Goal: Task Accomplishment & Management: Complete application form

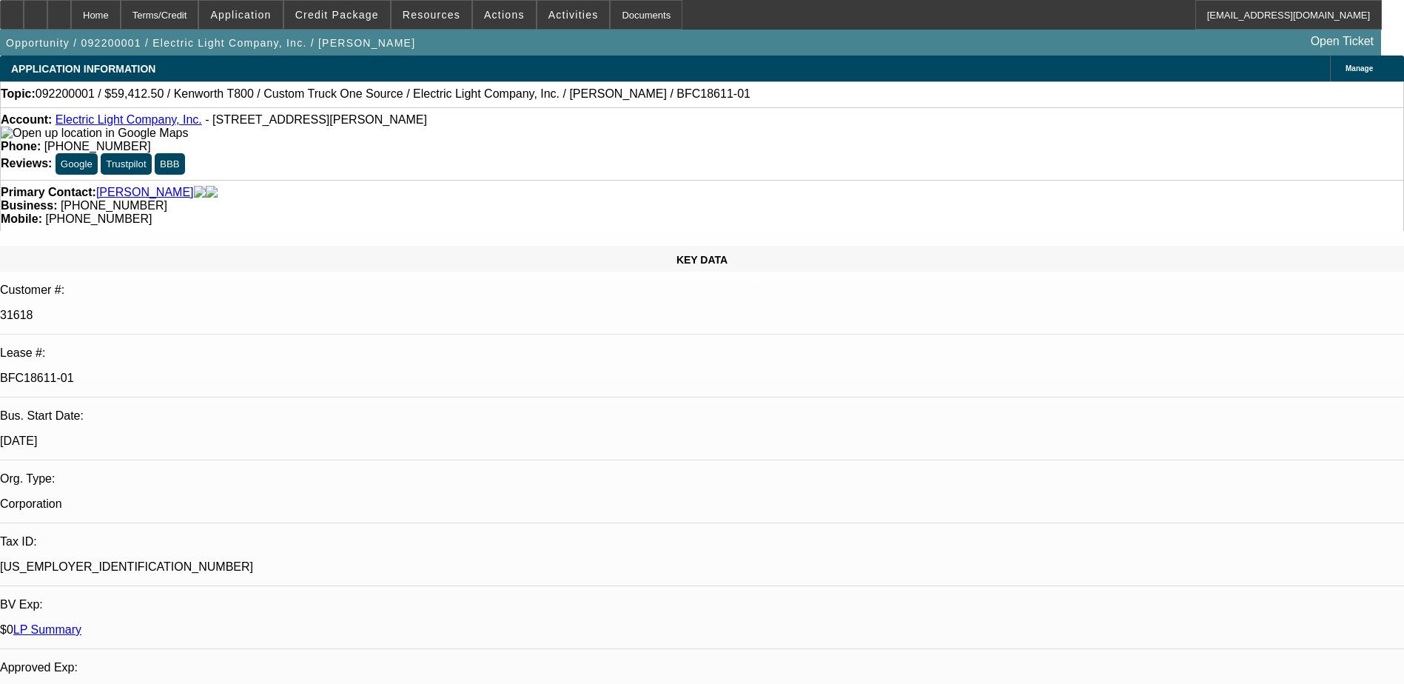
select select "0"
select select "6"
select select "0"
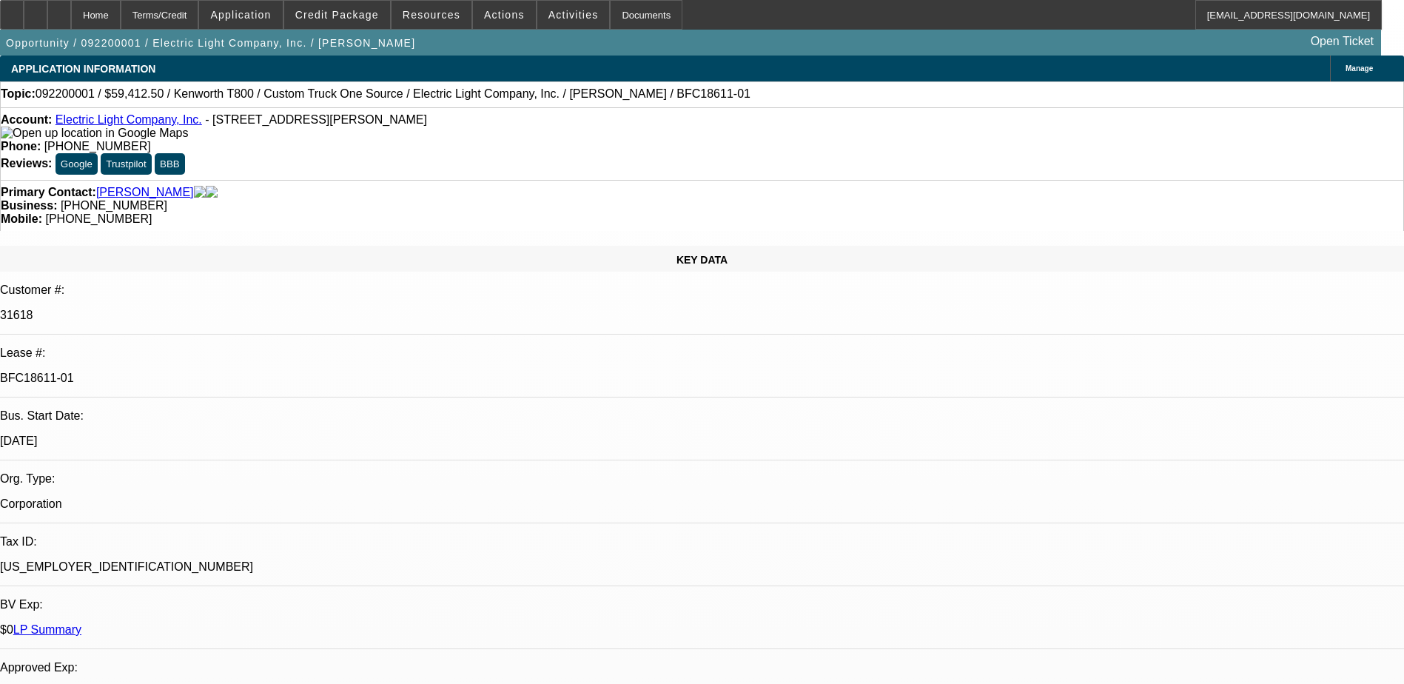
select select "0"
select select "6"
select select "0"
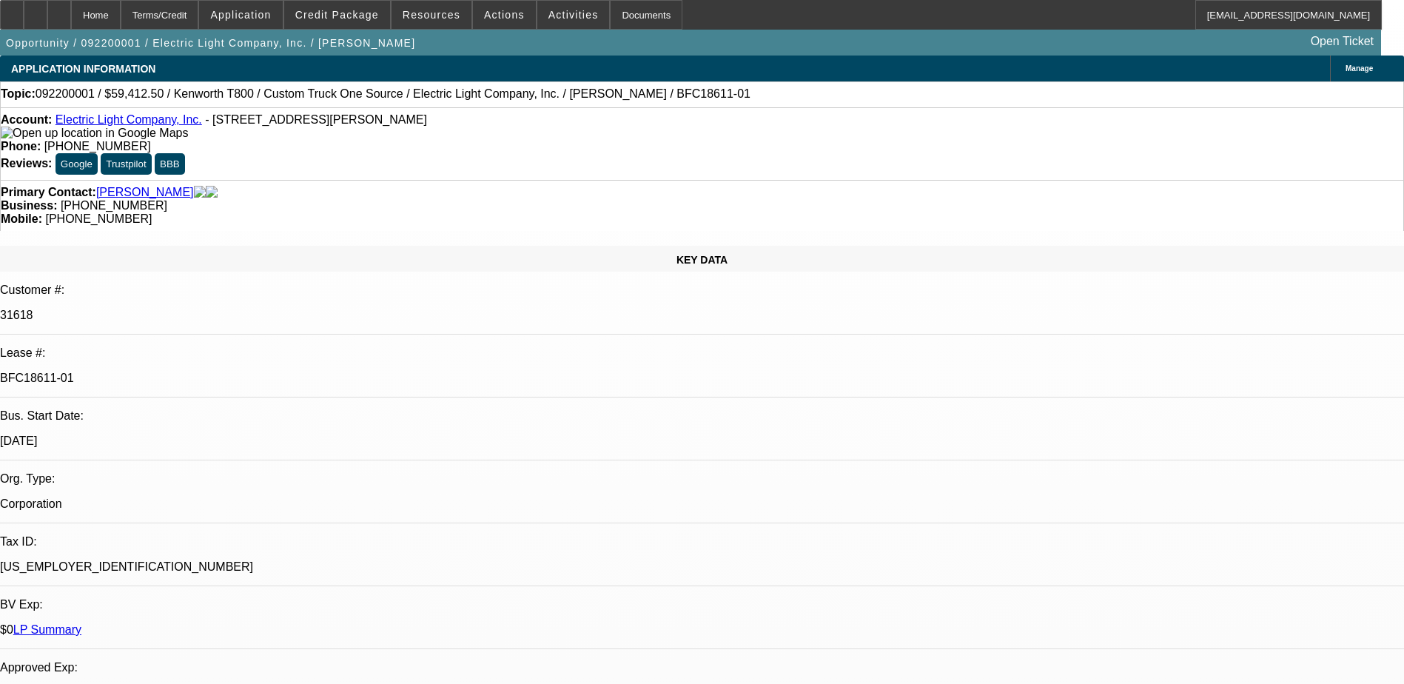
select select "0"
select select "6"
select select "0"
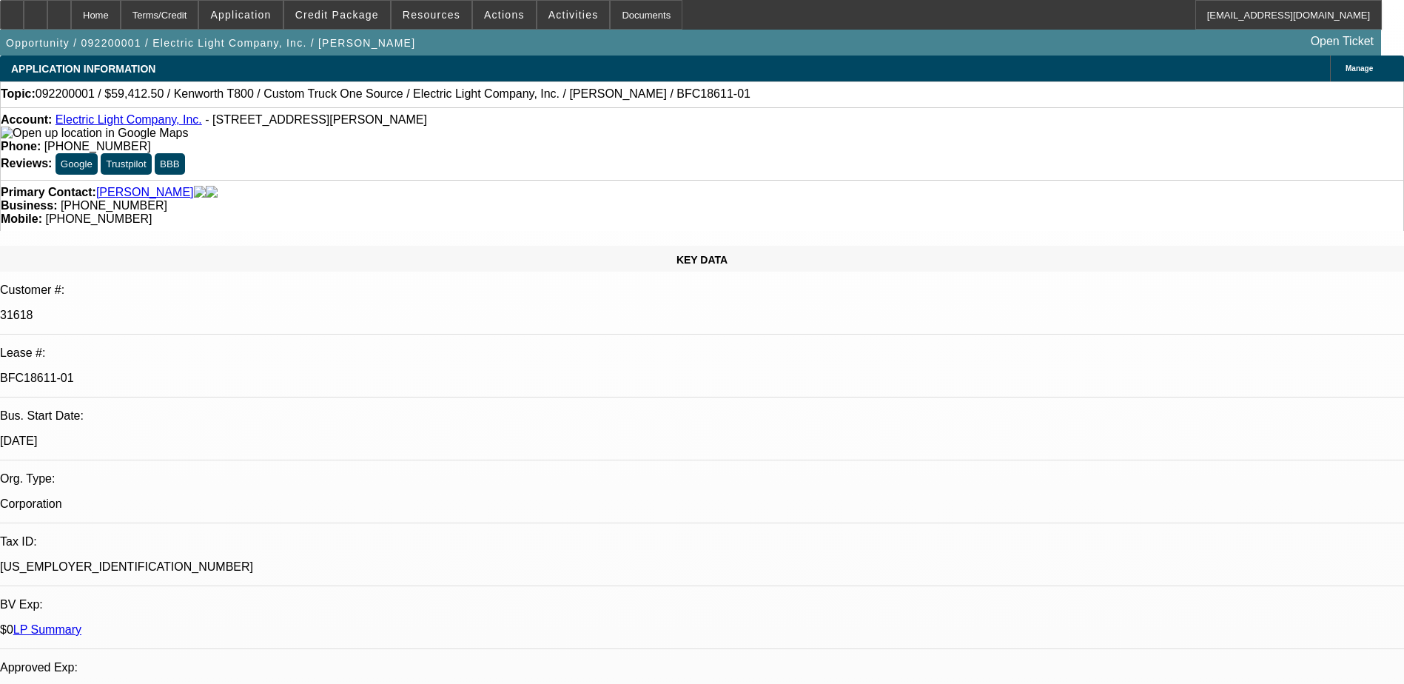
select select "6"
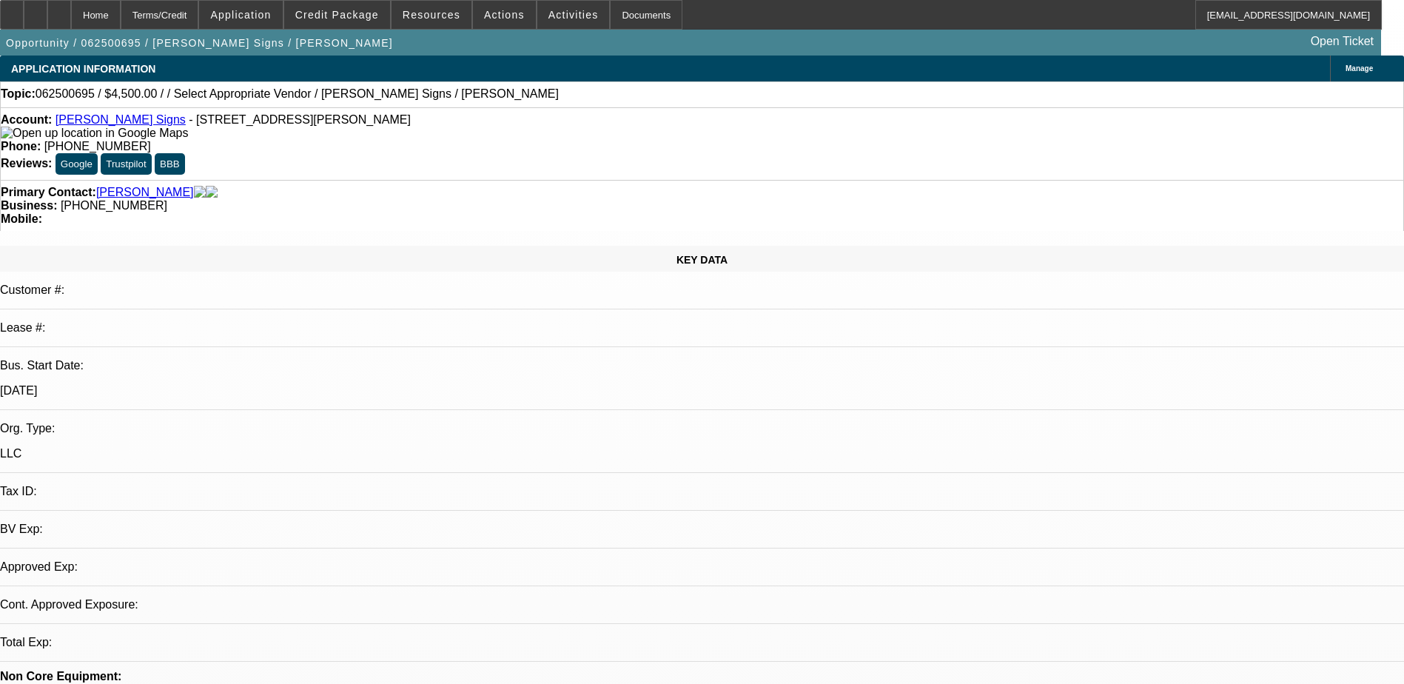
select select "0"
select select "2"
select select "0"
select select "6"
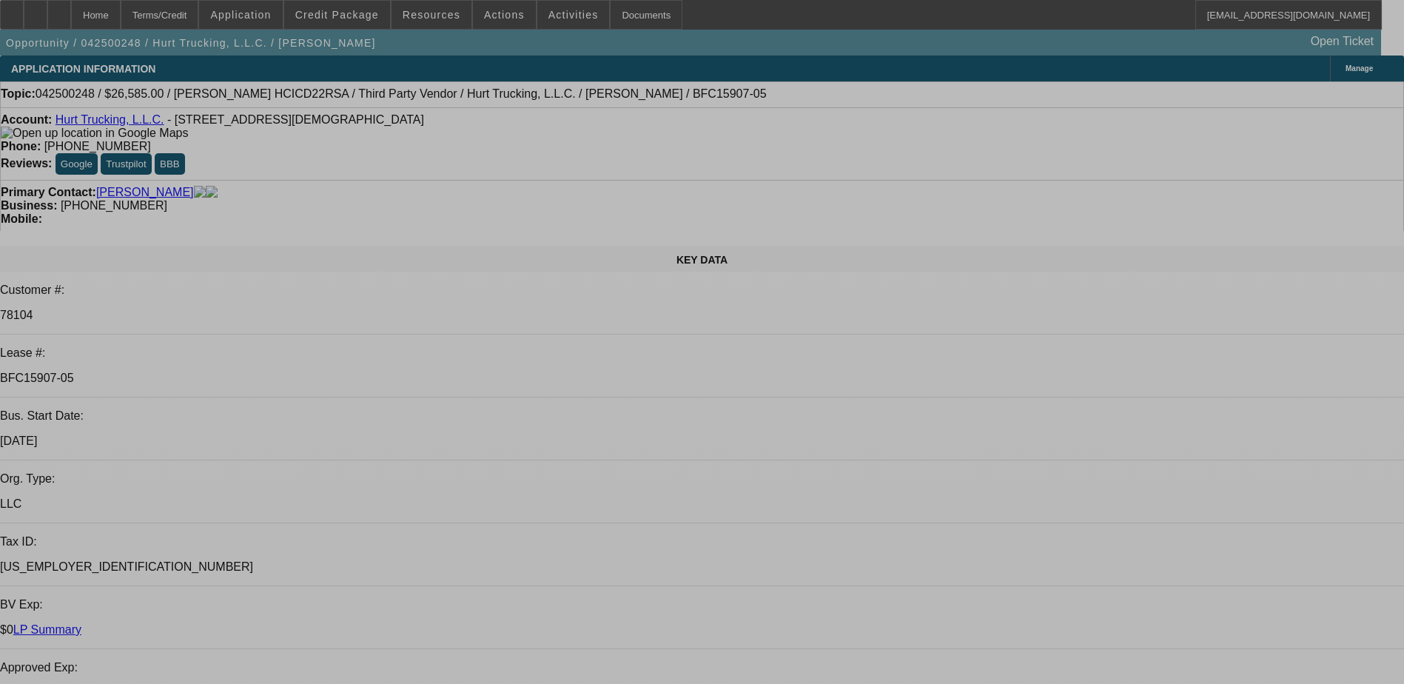
select select "0"
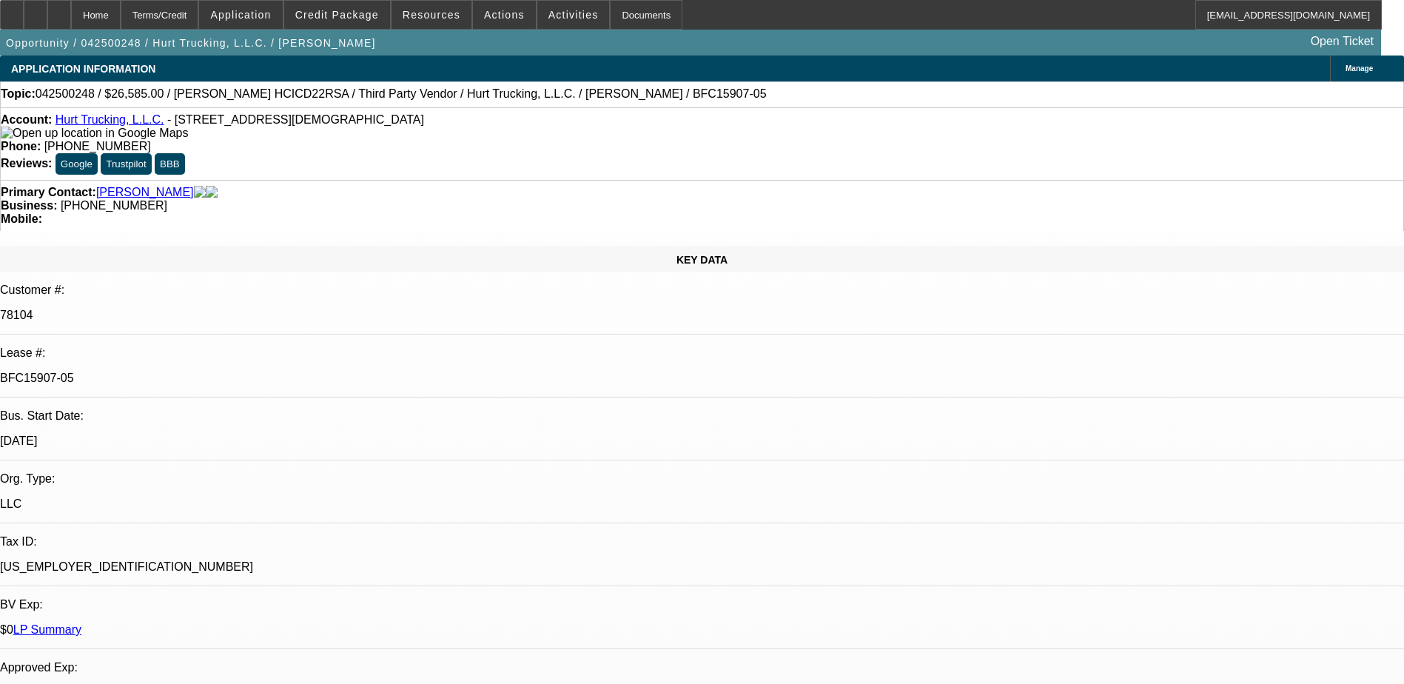
select select "0"
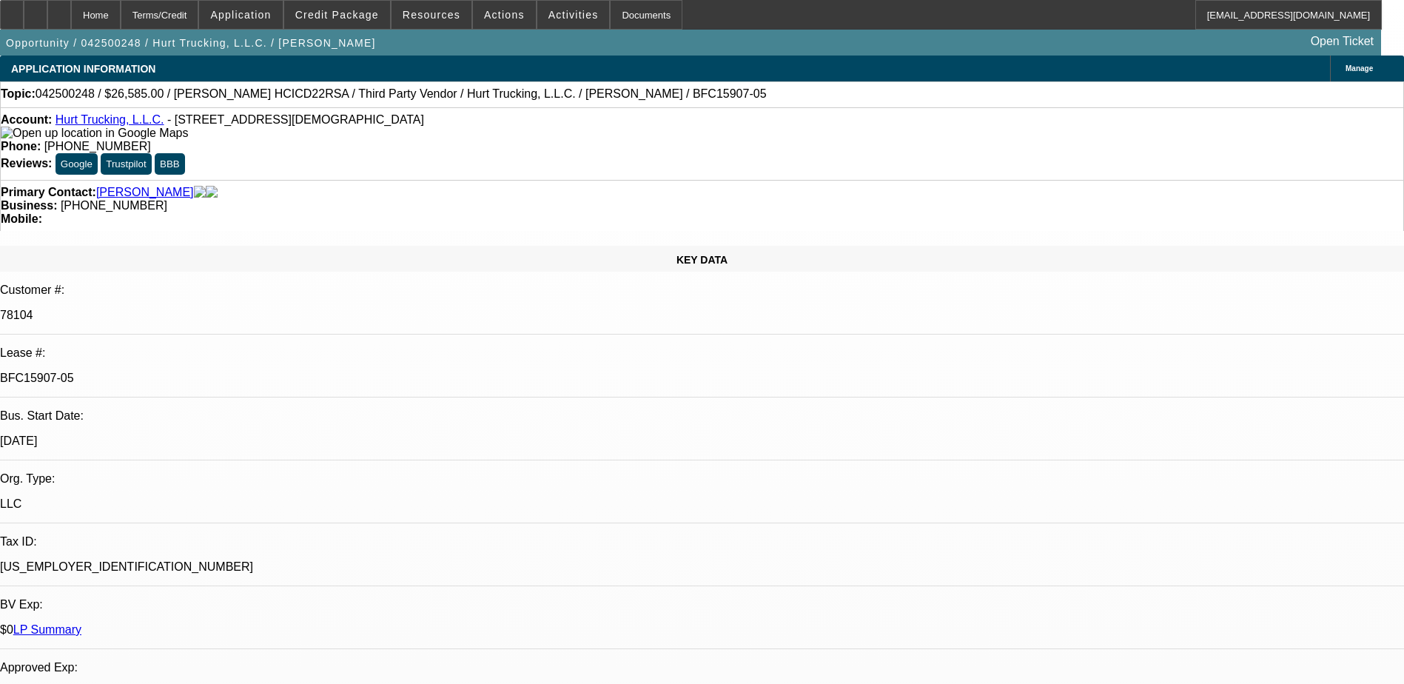
select select "0"
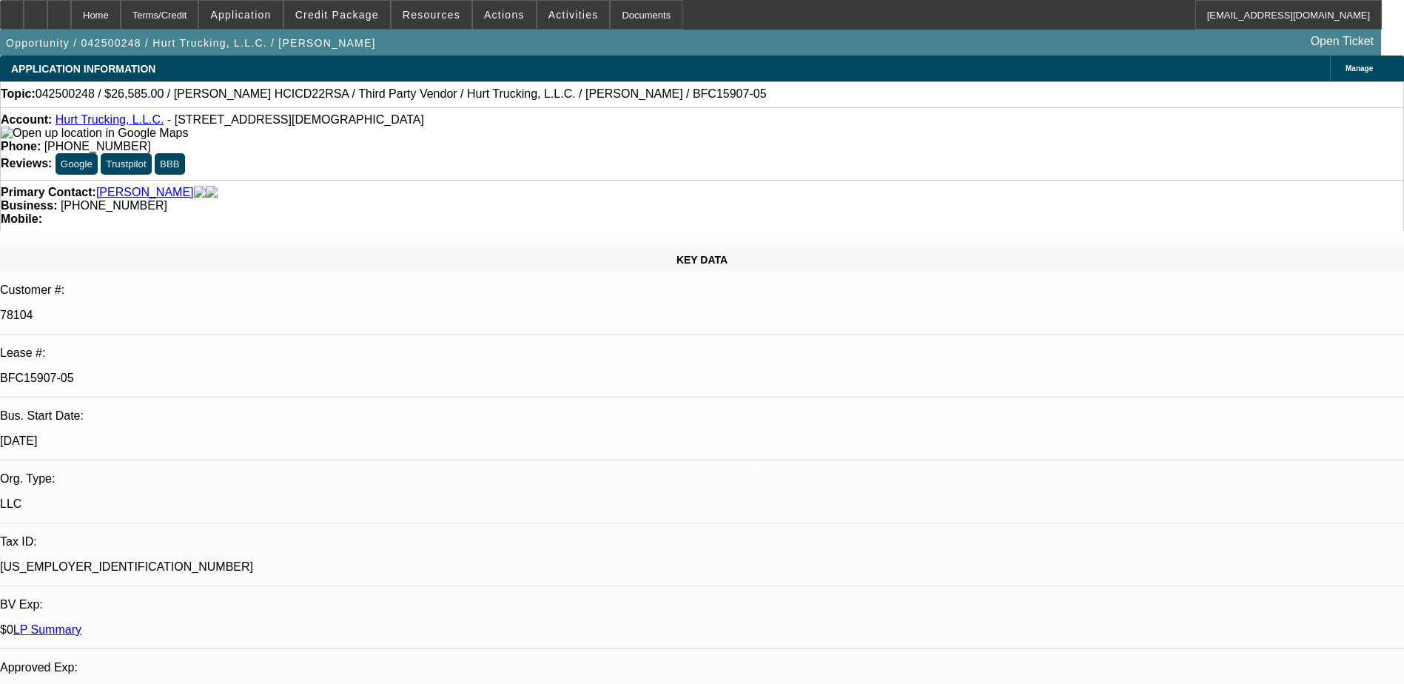
select select "1"
select select "6"
select select "1"
select select "3"
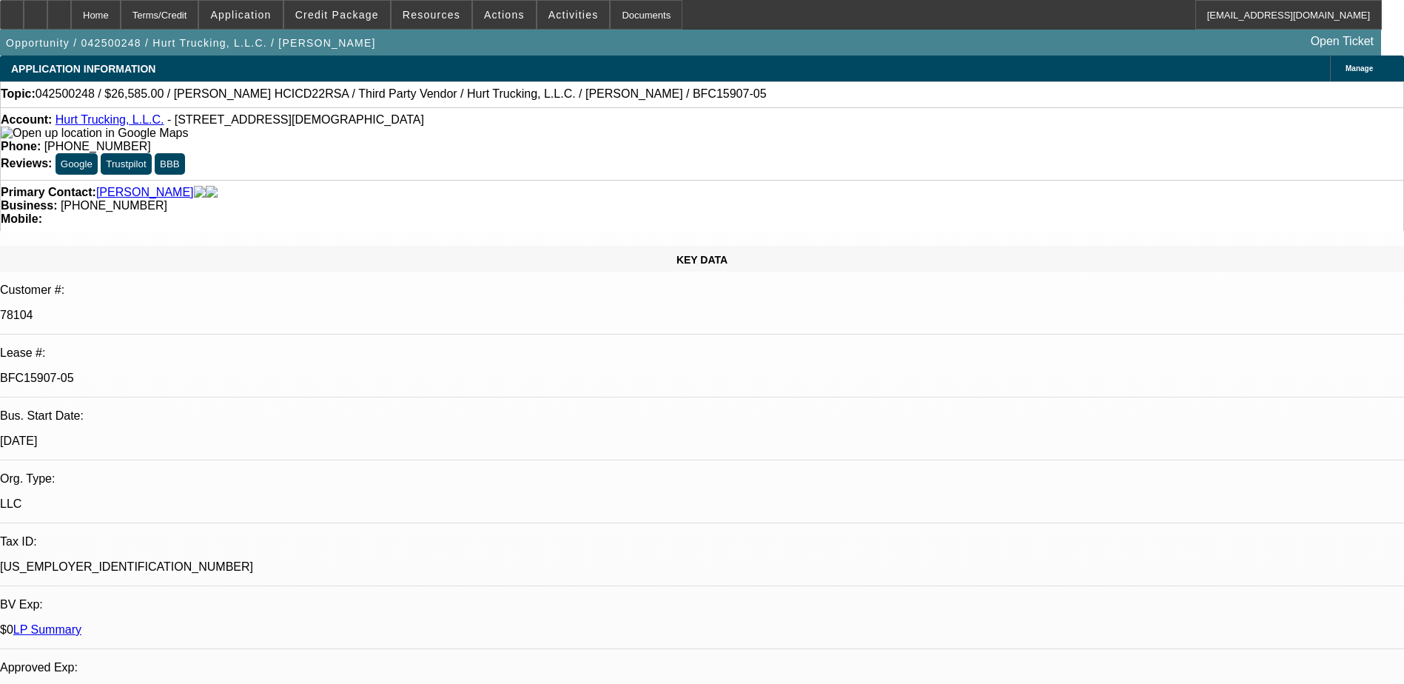
select select "6"
select select "1"
select select "6"
select select "1"
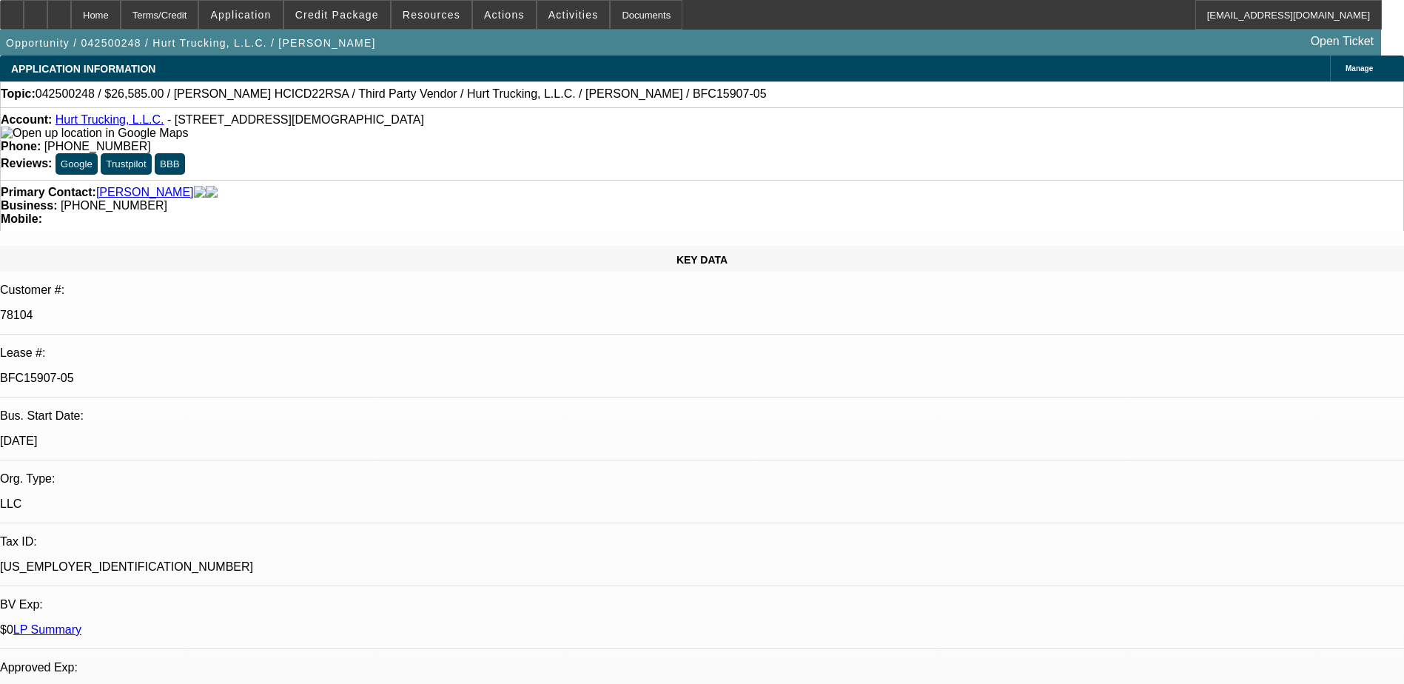
select select "1"
select select "6"
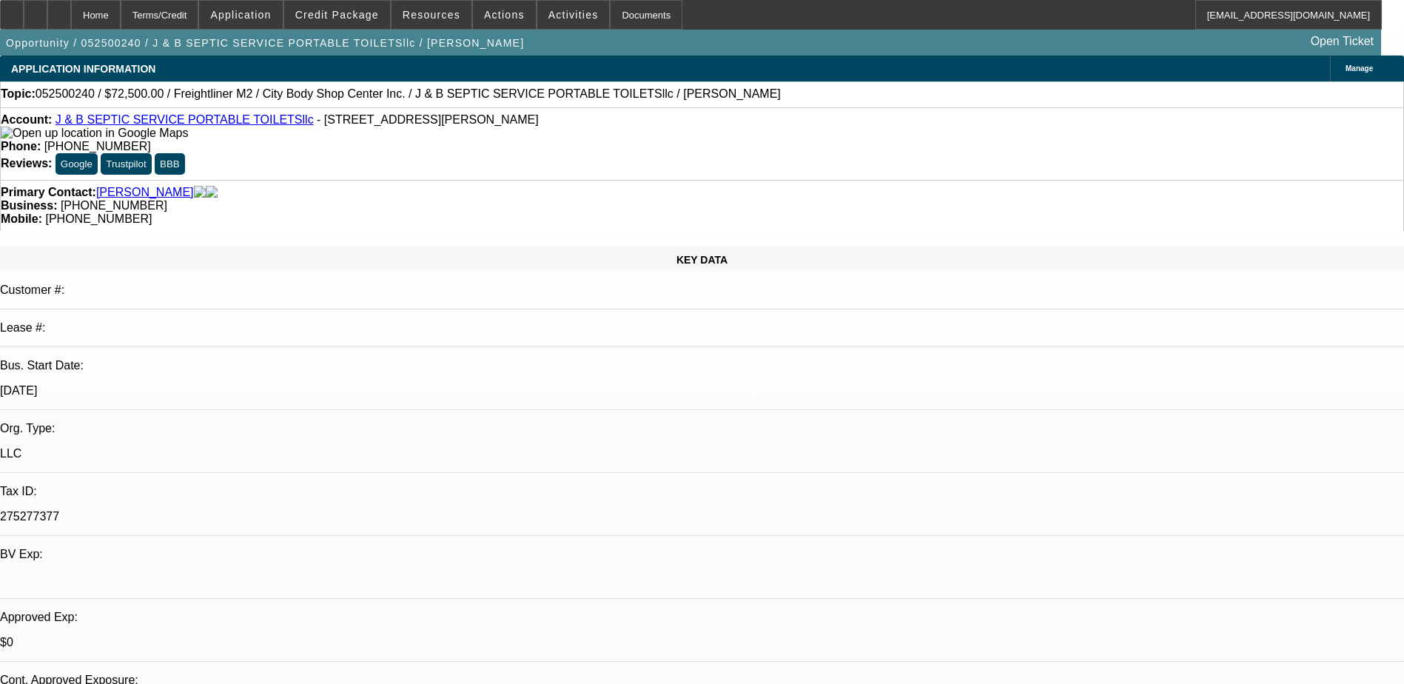
select select "0"
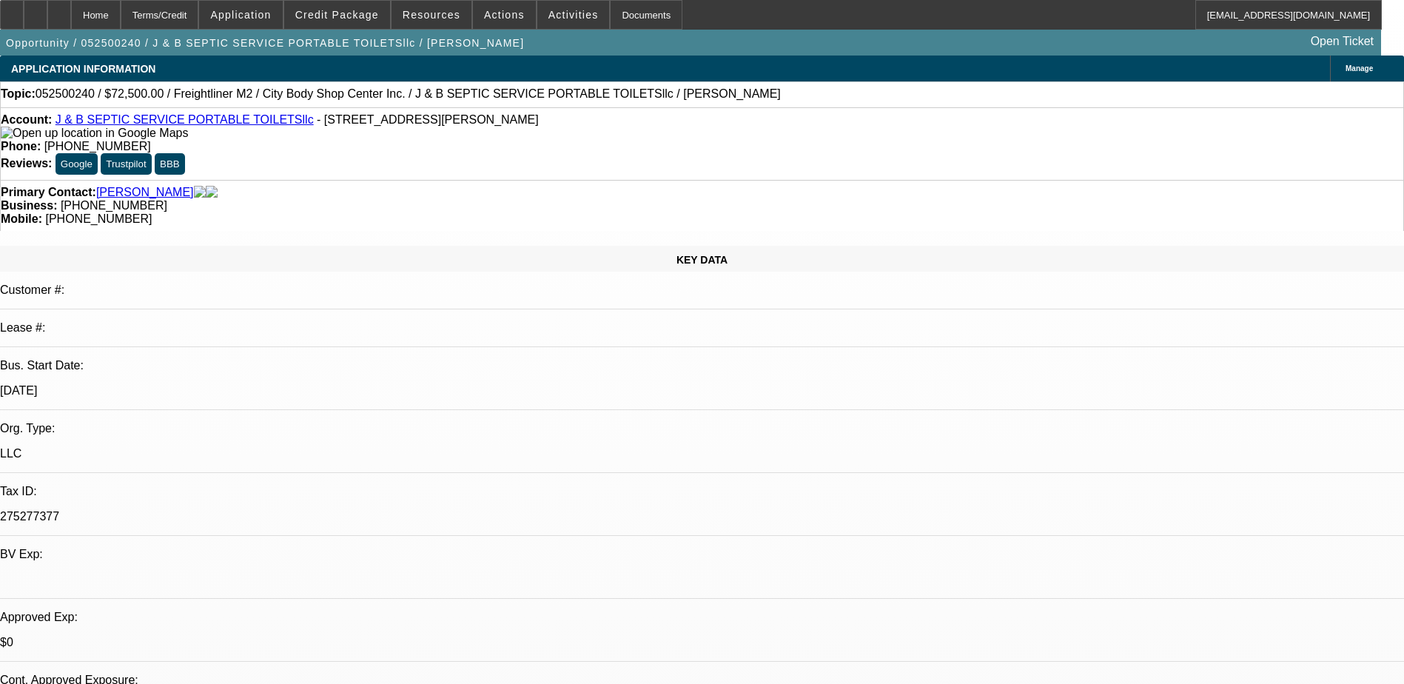
select select "0.1"
select select "0"
select select "0.1"
select select "0"
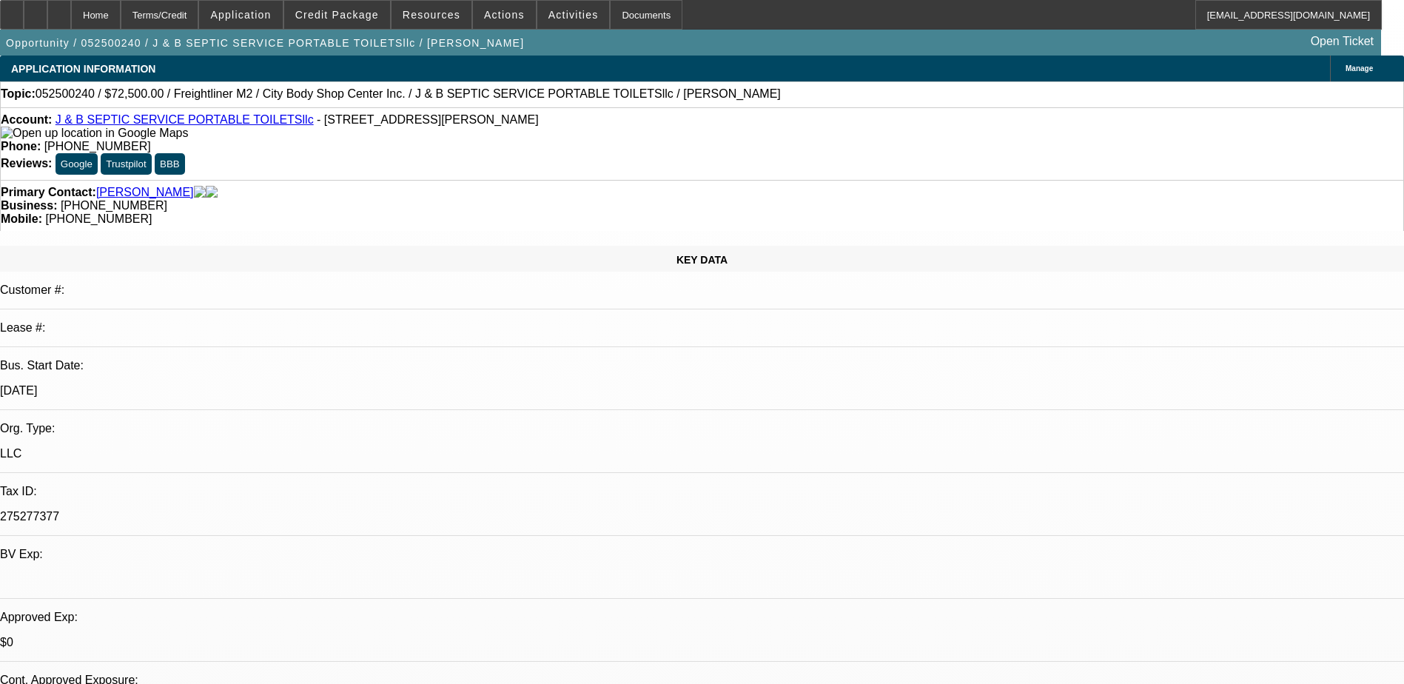
select select "0"
select select "0.1"
select select "1"
select select "3"
select select "6"
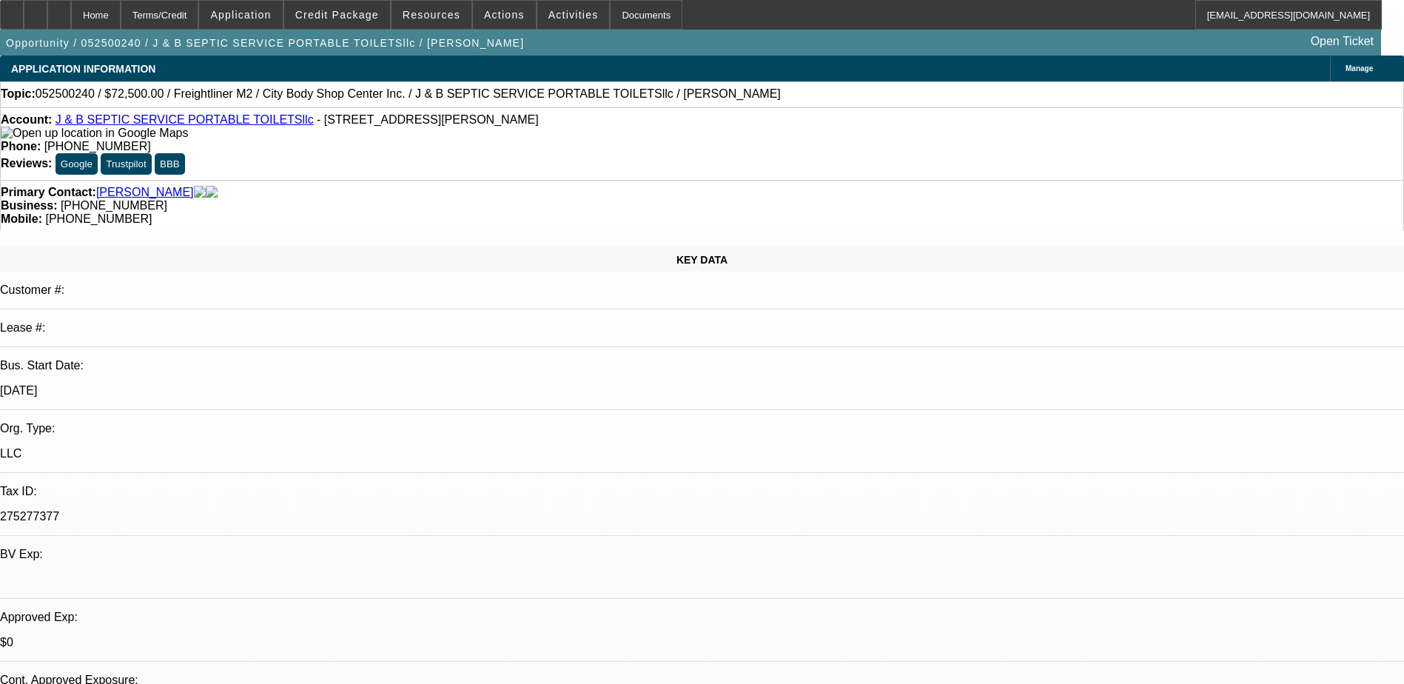
select select "1"
select select "3"
select select "4"
select select "1"
select select "3"
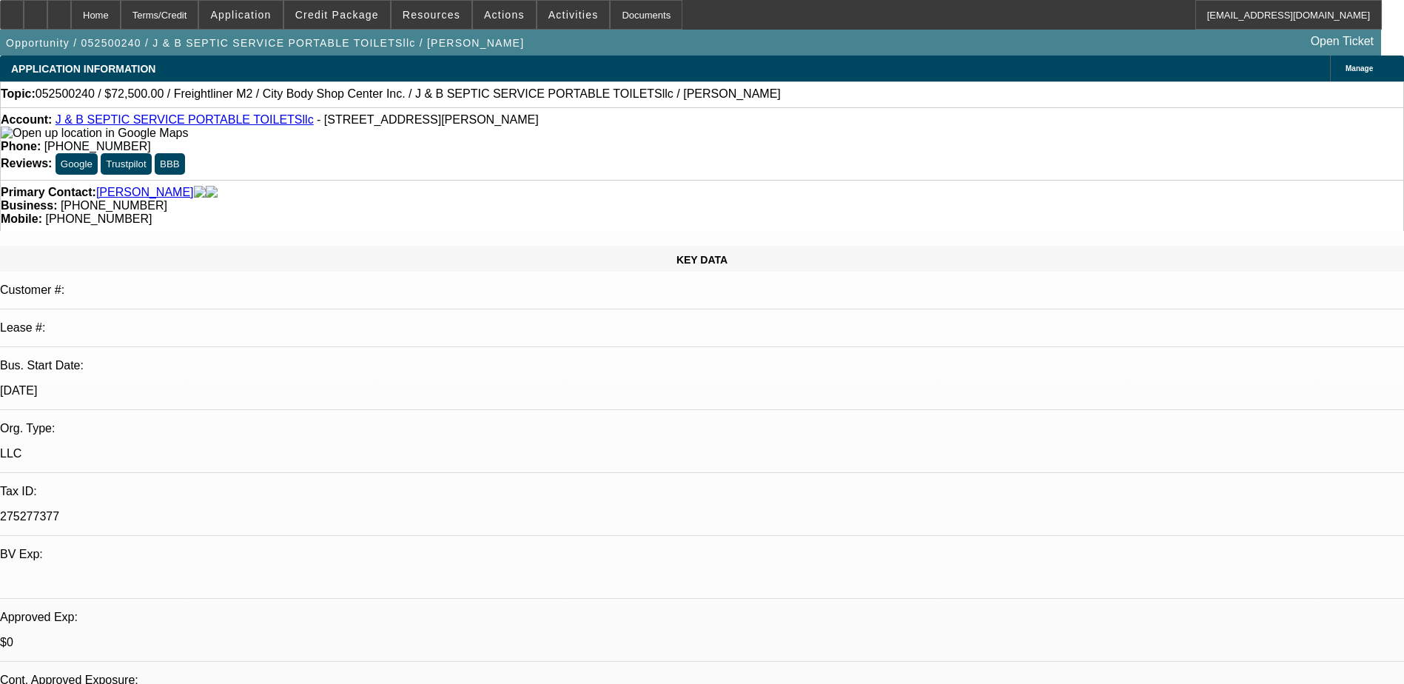
select select "4"
select select "1"
select select "3"
select select "4"
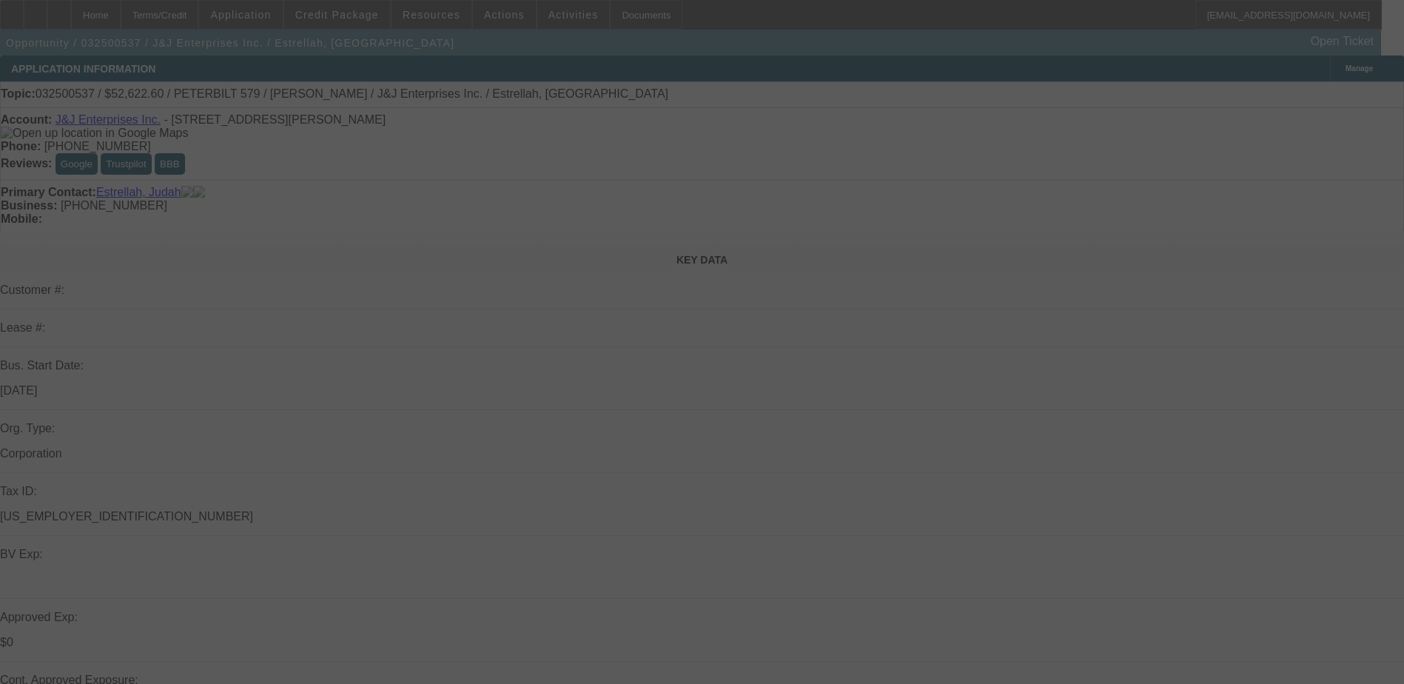
select select "0"
select select "0.1"
select select "0"
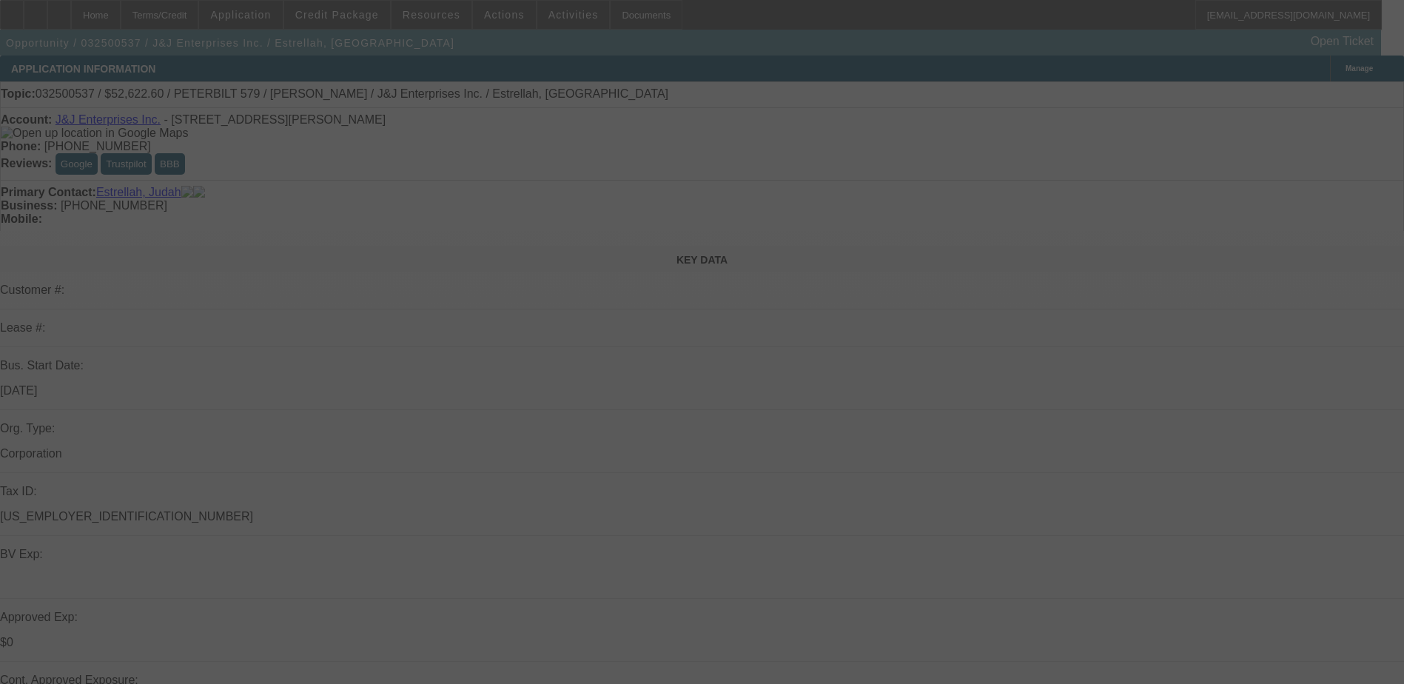
select select "0.1"
select select "0"
select select "0.1"
select select "0"
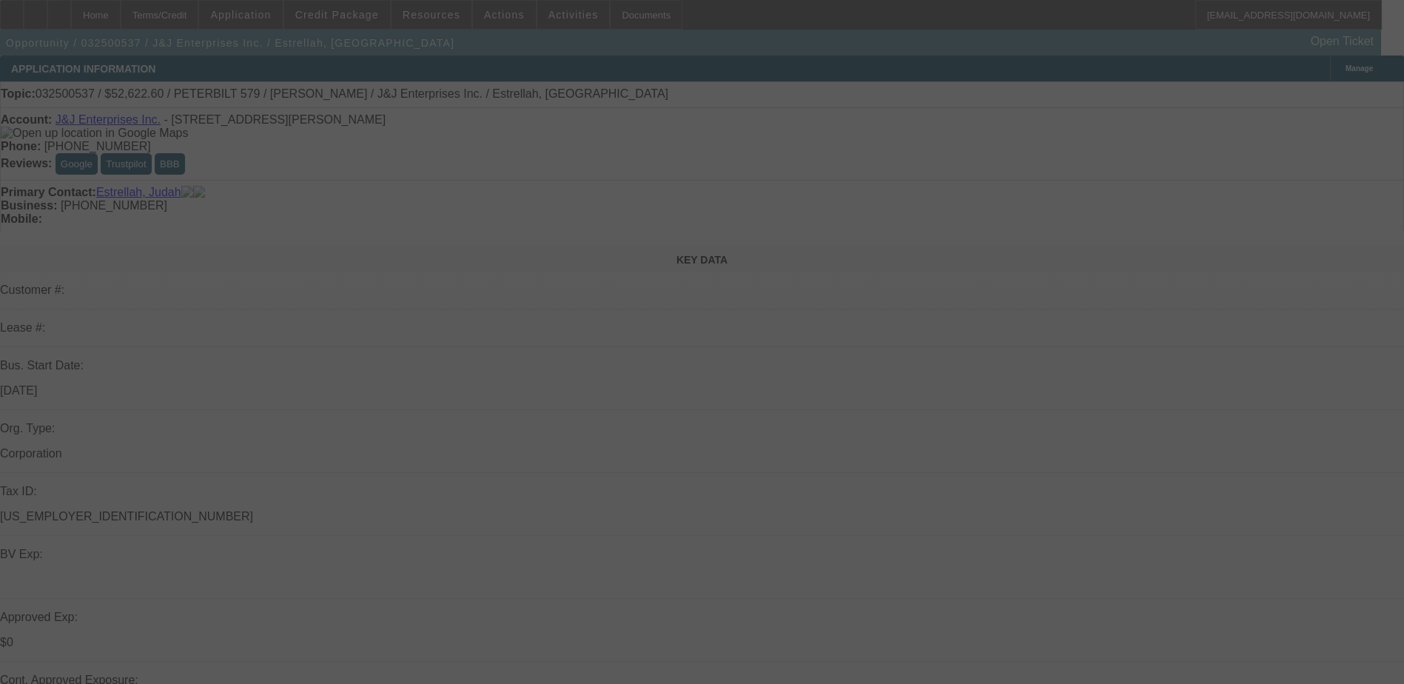
select select "0"
select select "0.1"
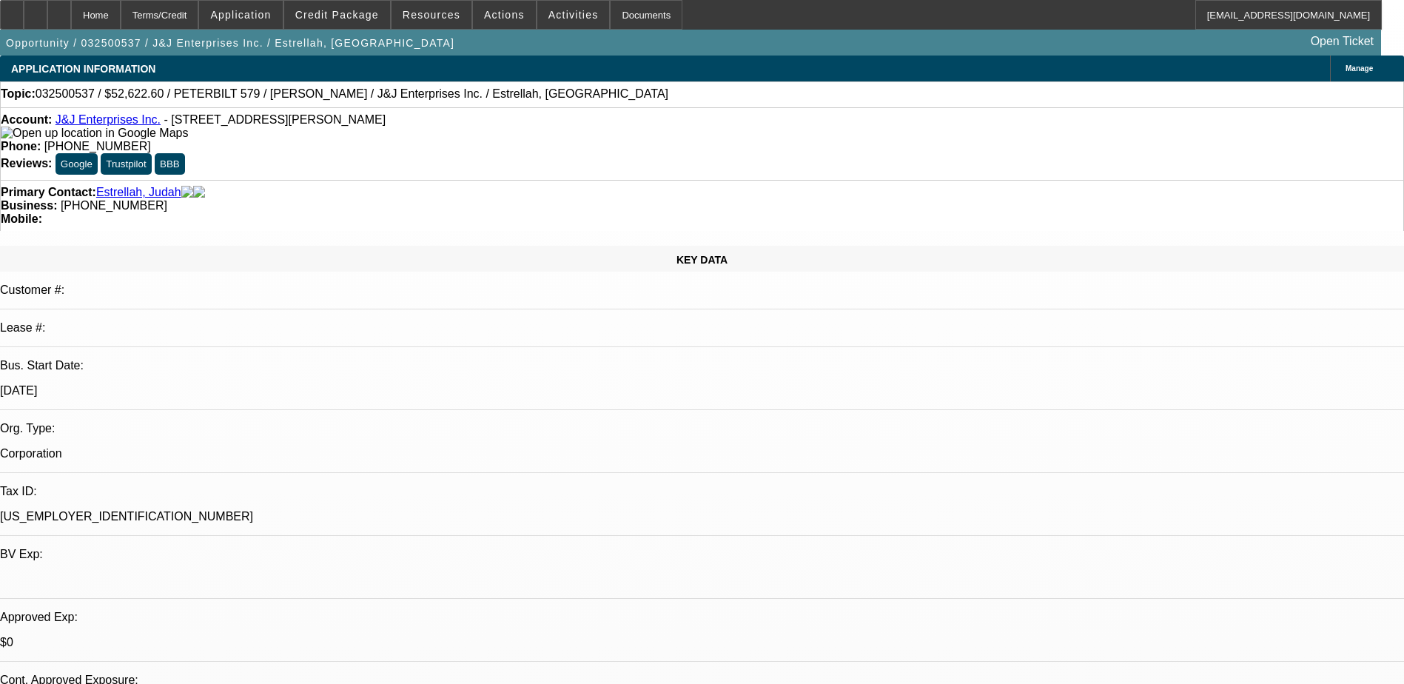
select select "1"
select select "3"
select select "4"
select select "1"
select select "3"
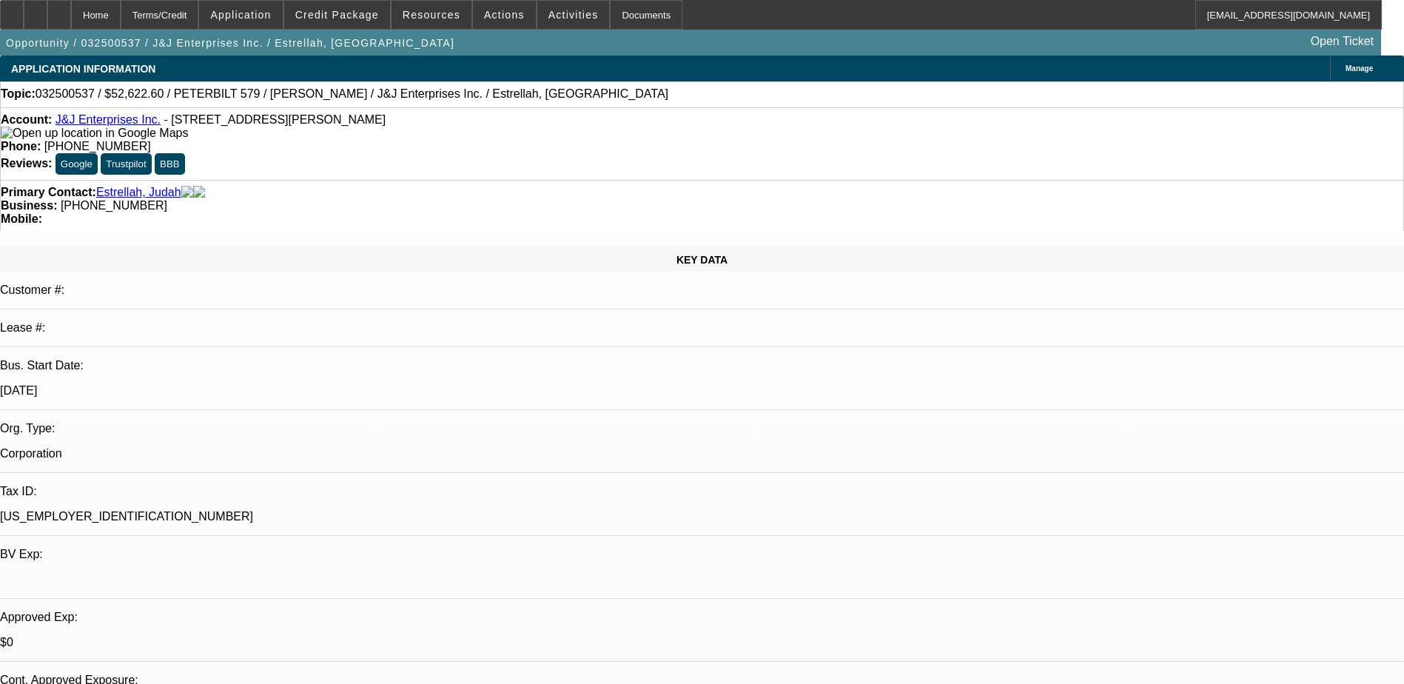
select select "4"
select select "1"
select select "3"
select select "4"
select select "1"
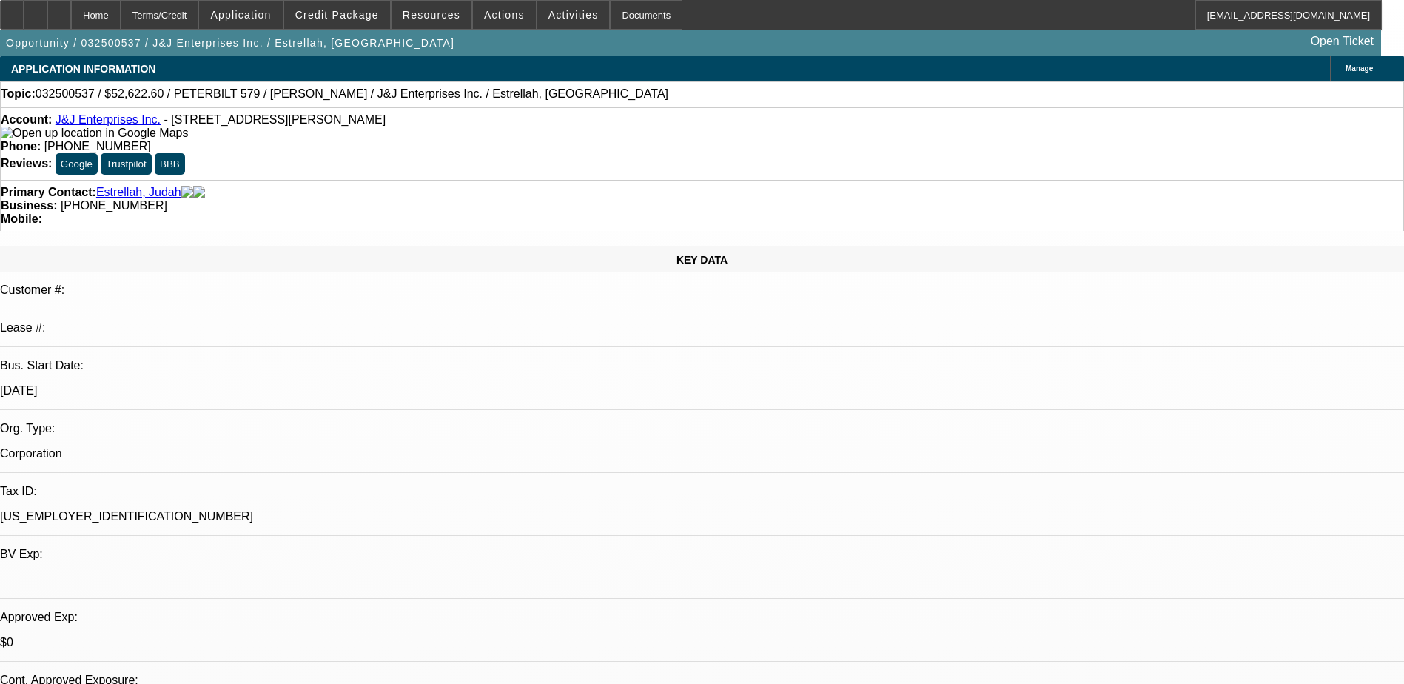
select select "3"
select select "4"
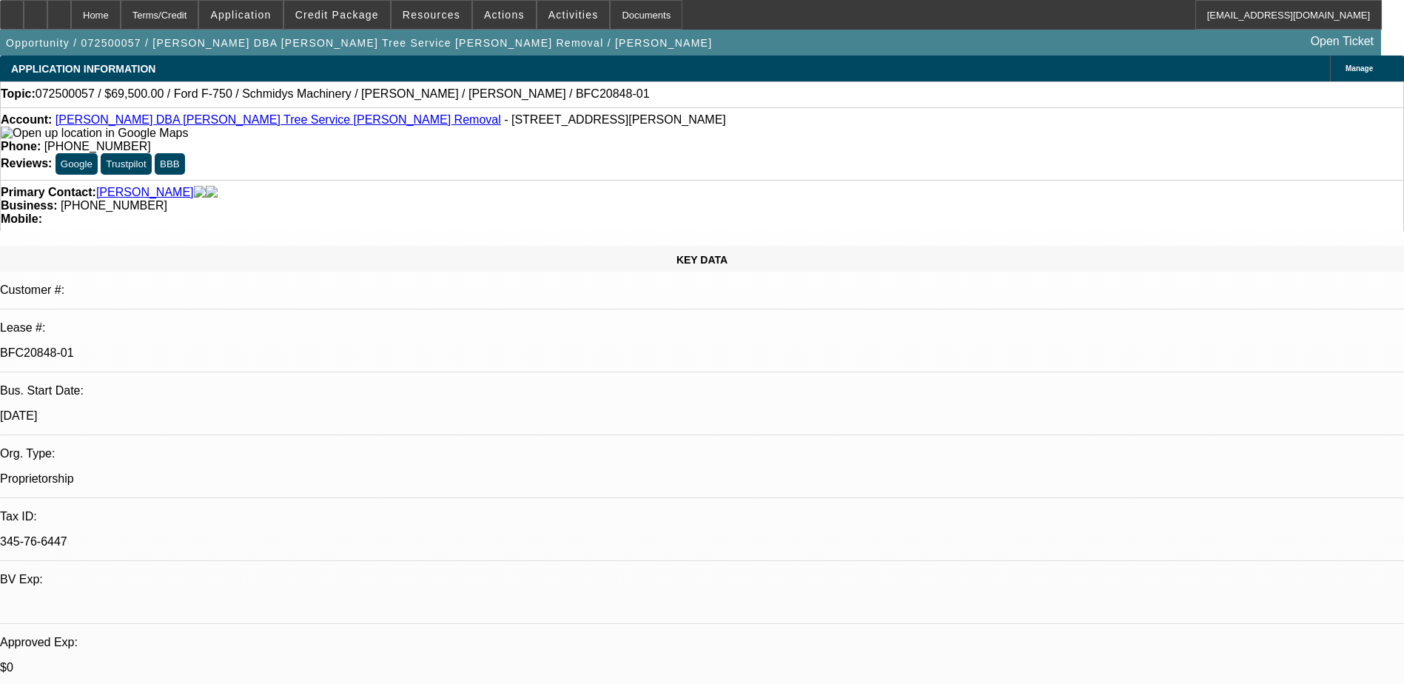
select select "0"
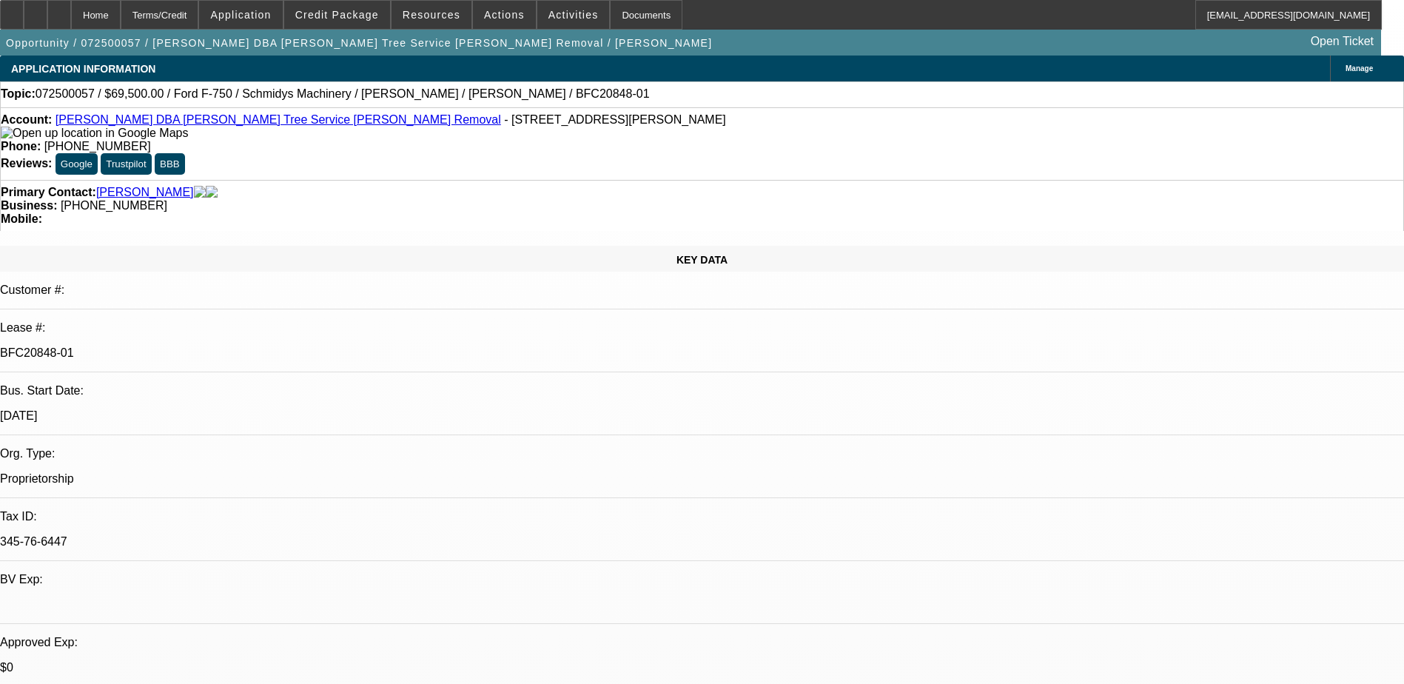
select select "0"
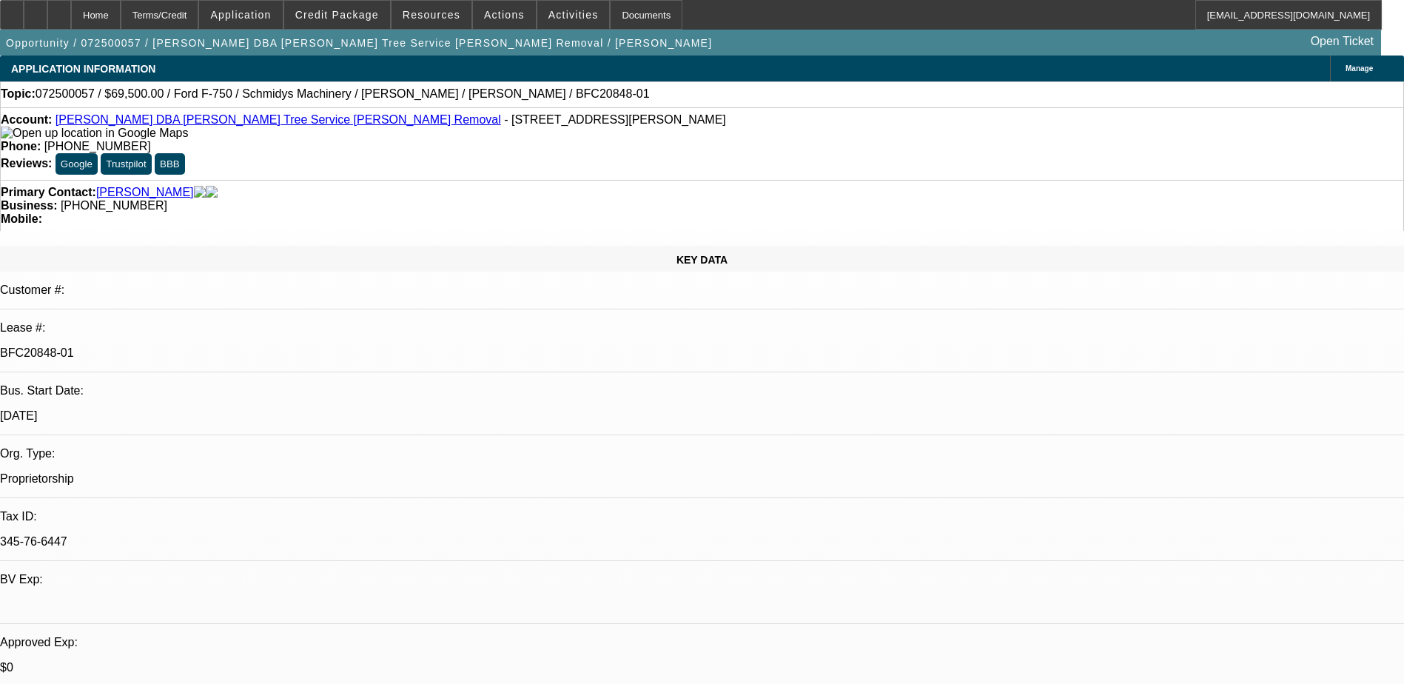
select select "0"
select select "1"
select select "6"
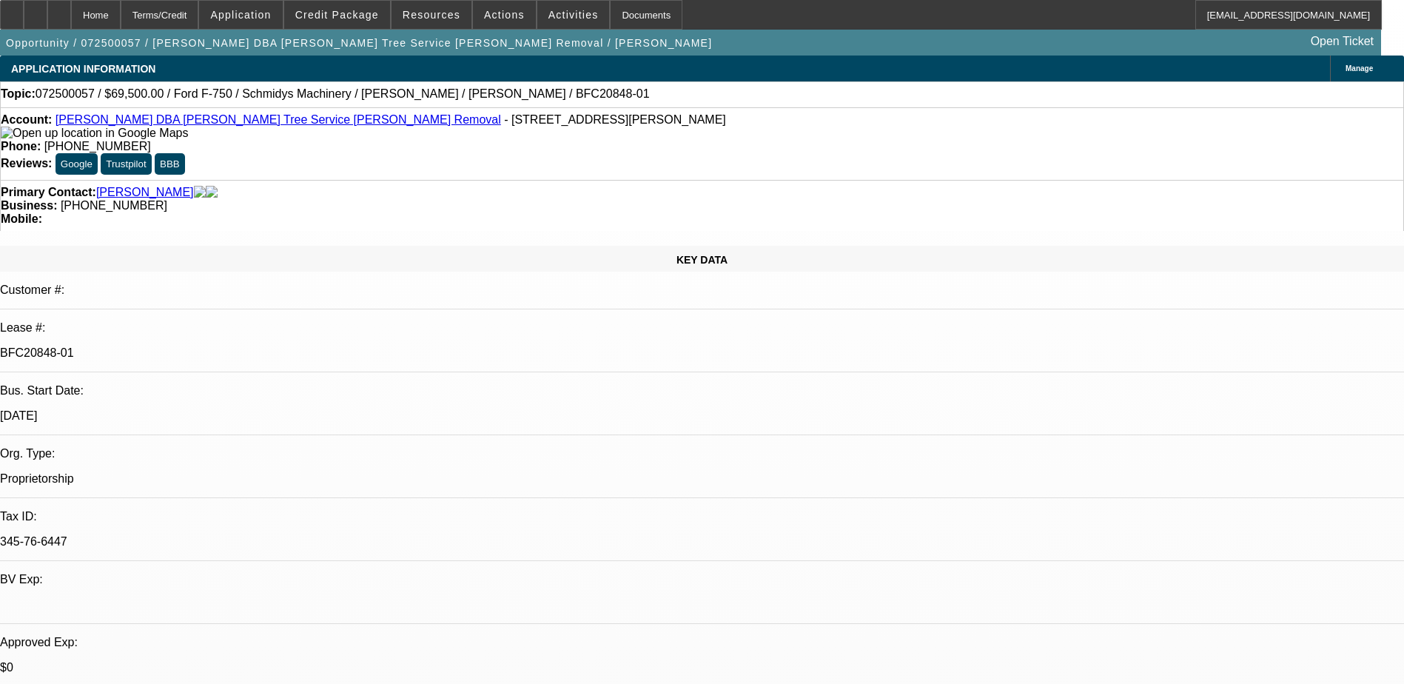
select select "1"
select select "6"
select select "1"
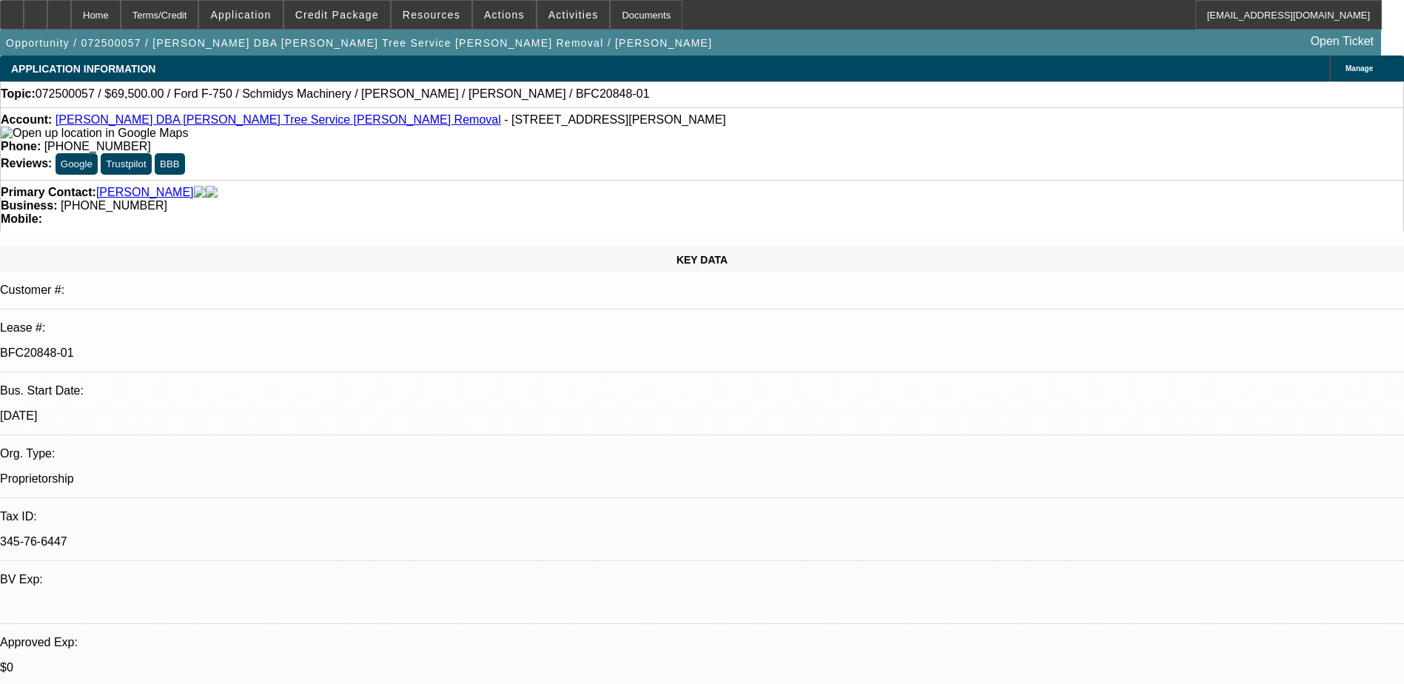
select select "6"
select select "1"
select select "6"
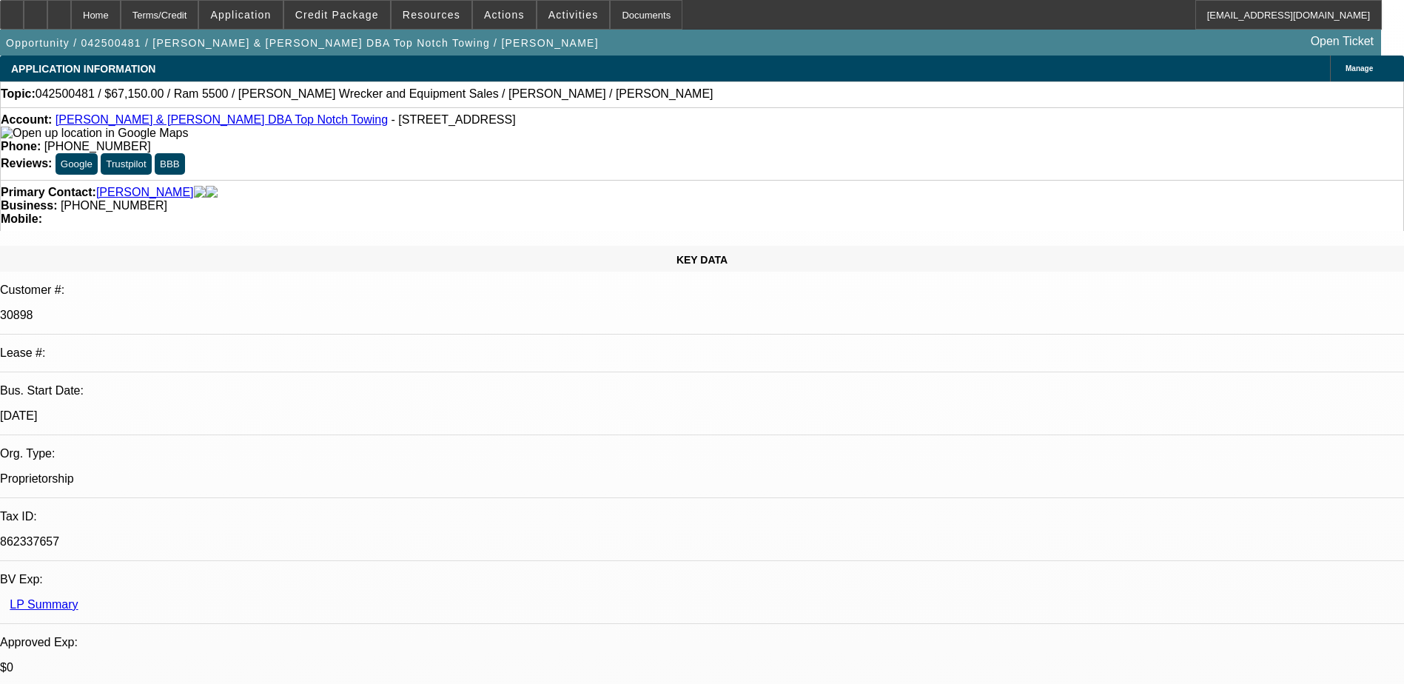
select select "0.15"
select select "2"
select select "0.1"
select select "4"
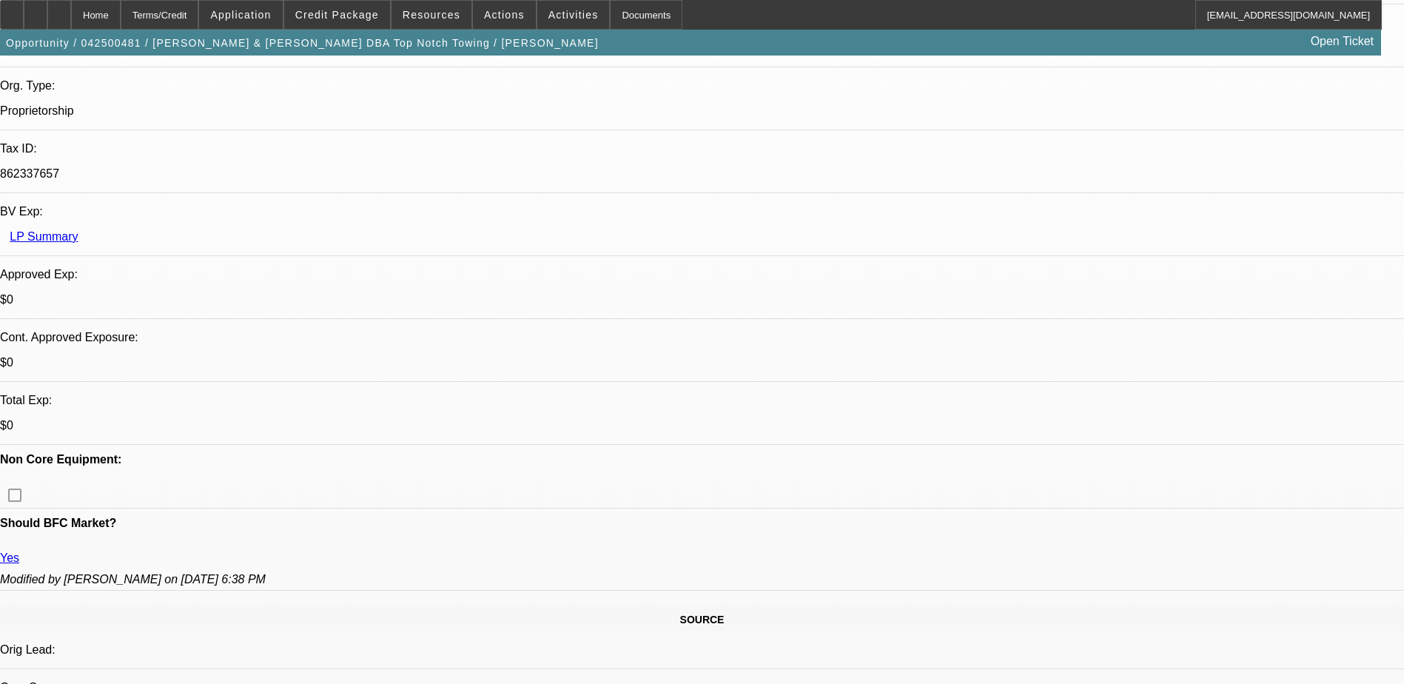
scroll to position [222, 0]
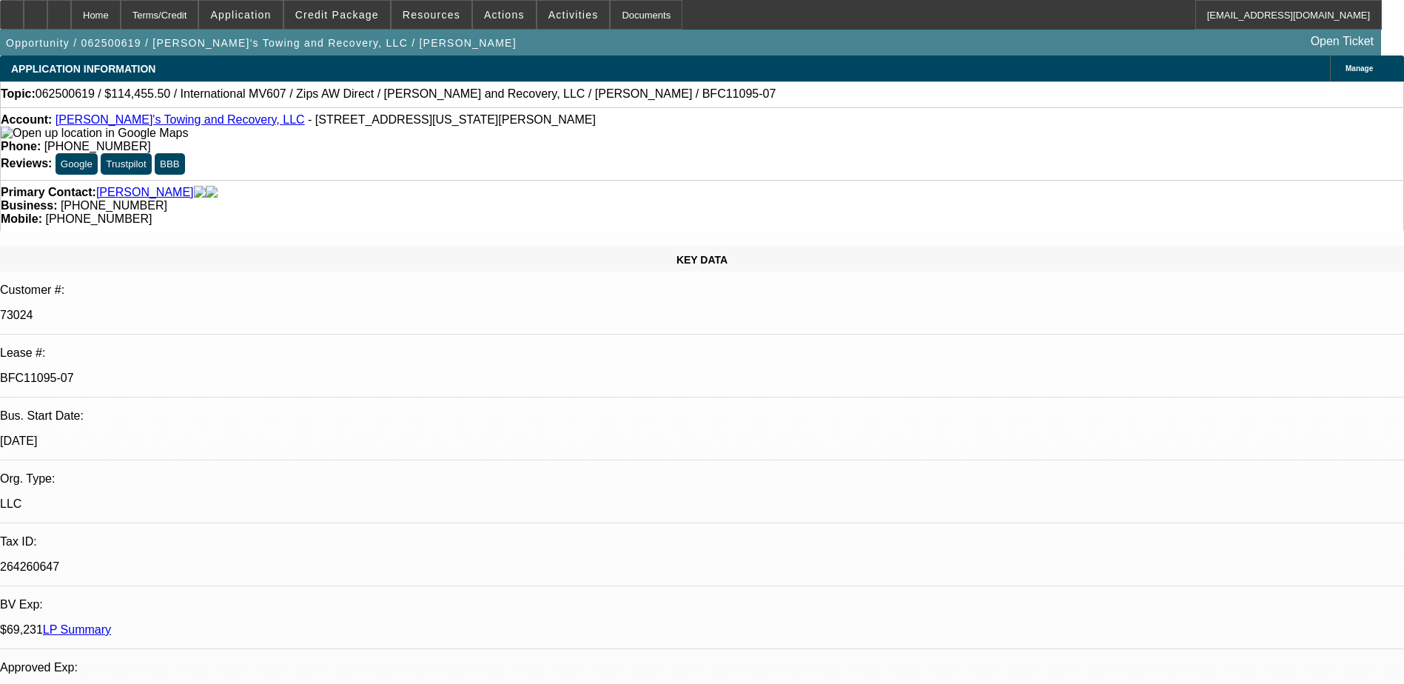
select select "0"
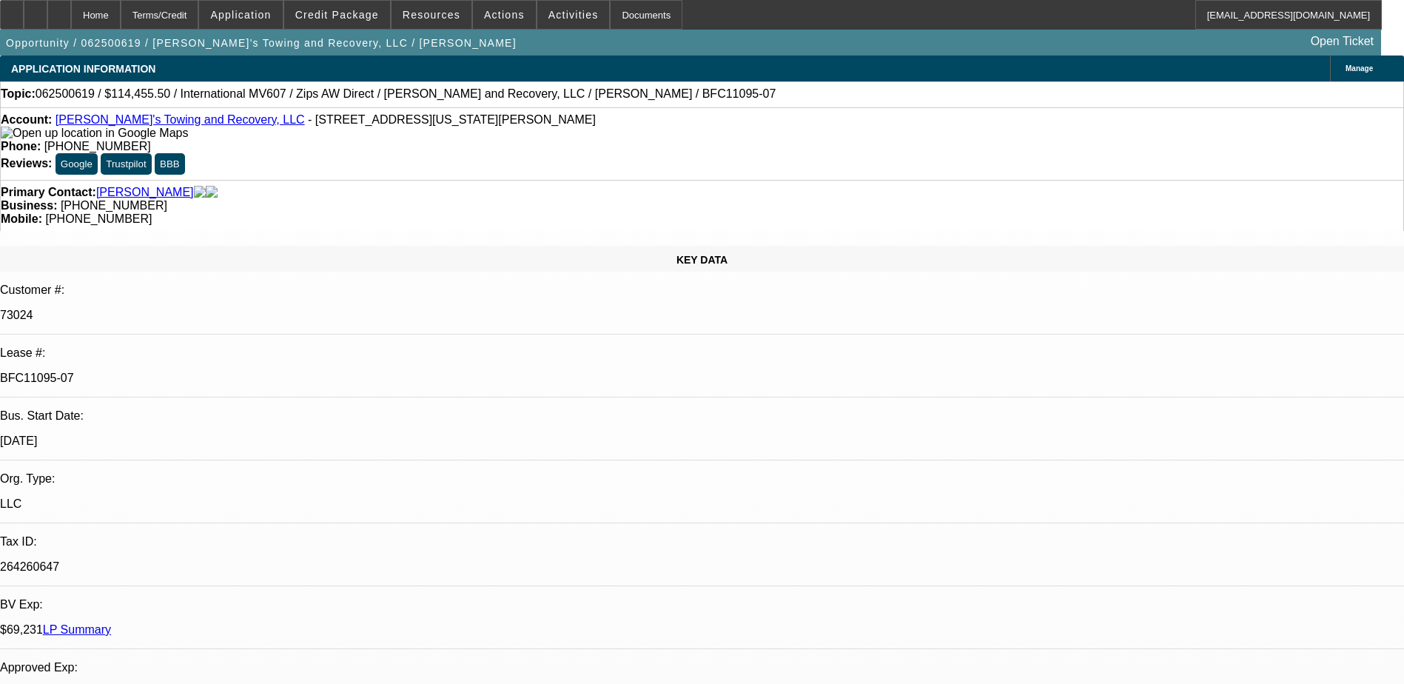
select select "0"
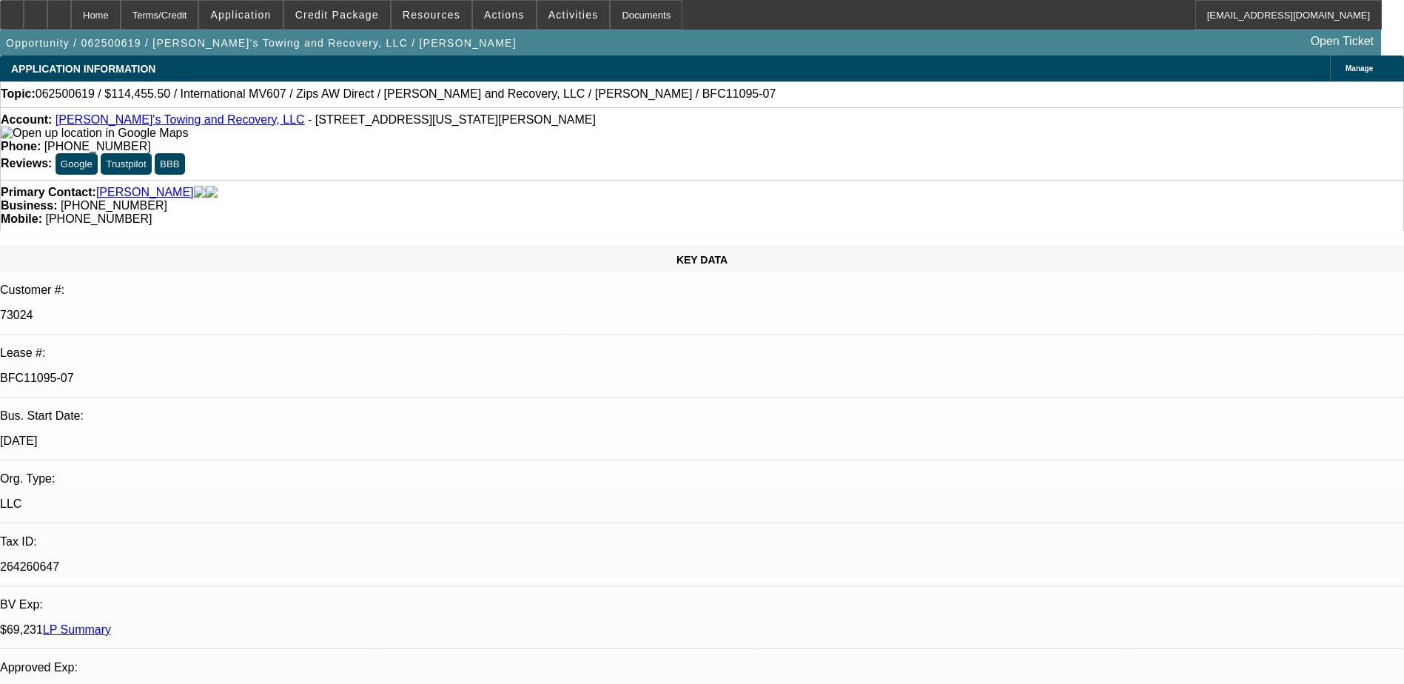
select select "0"
select select "1"
select select "2"
select select "6"
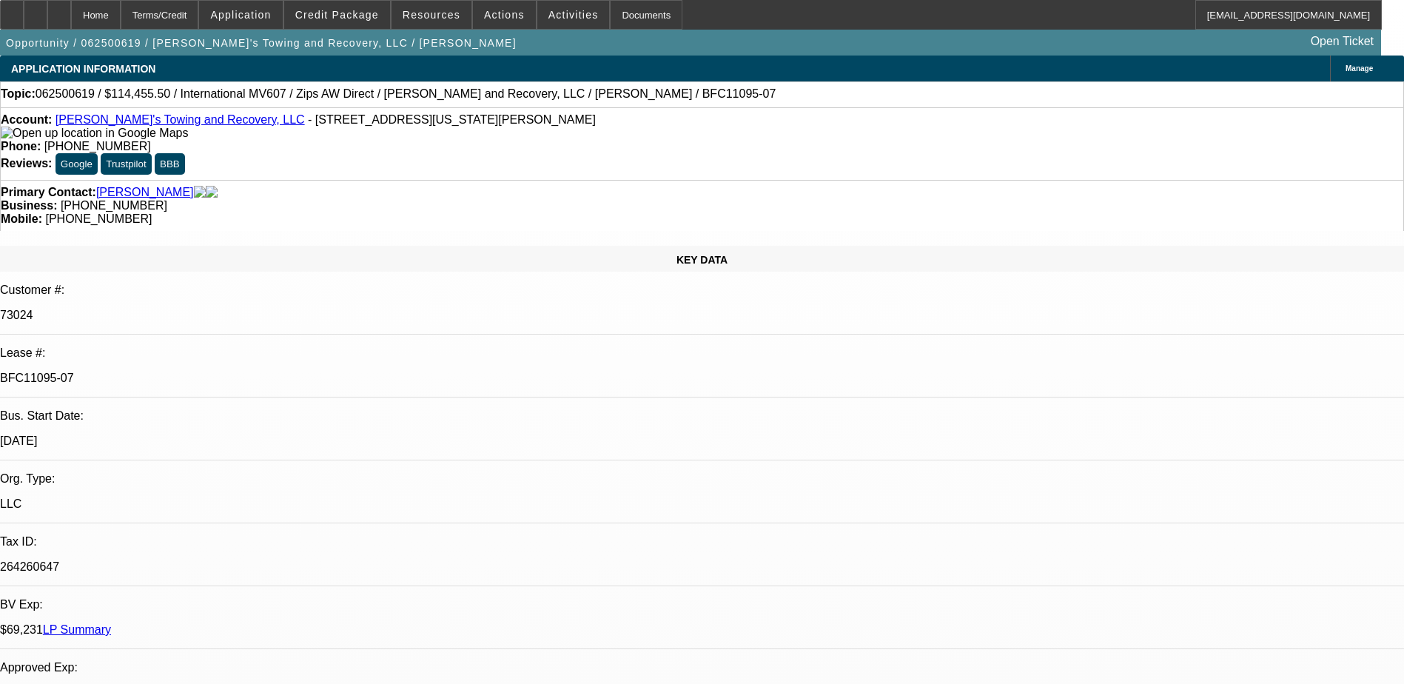
select select "1"
select select "2"
select select "6"
select select "1"
select select "2"
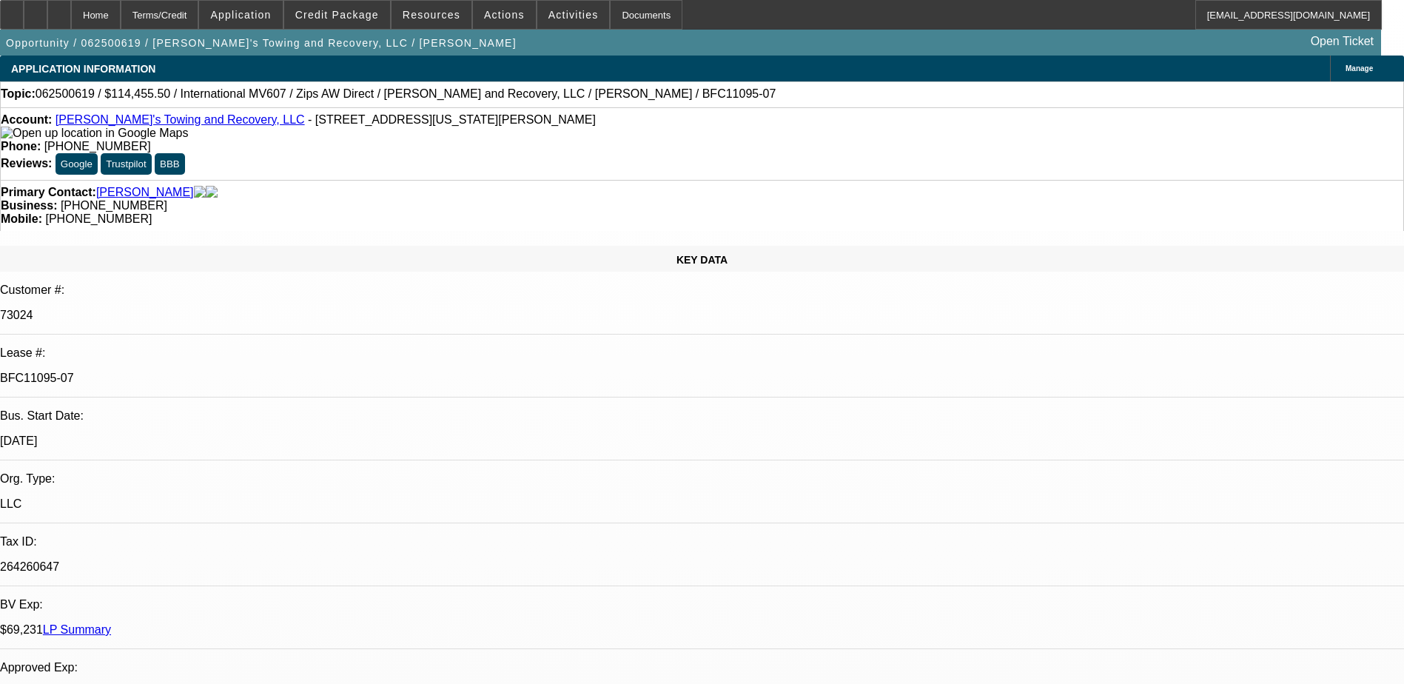
select select "6"
select select "1"
select select "2"
select select "6"
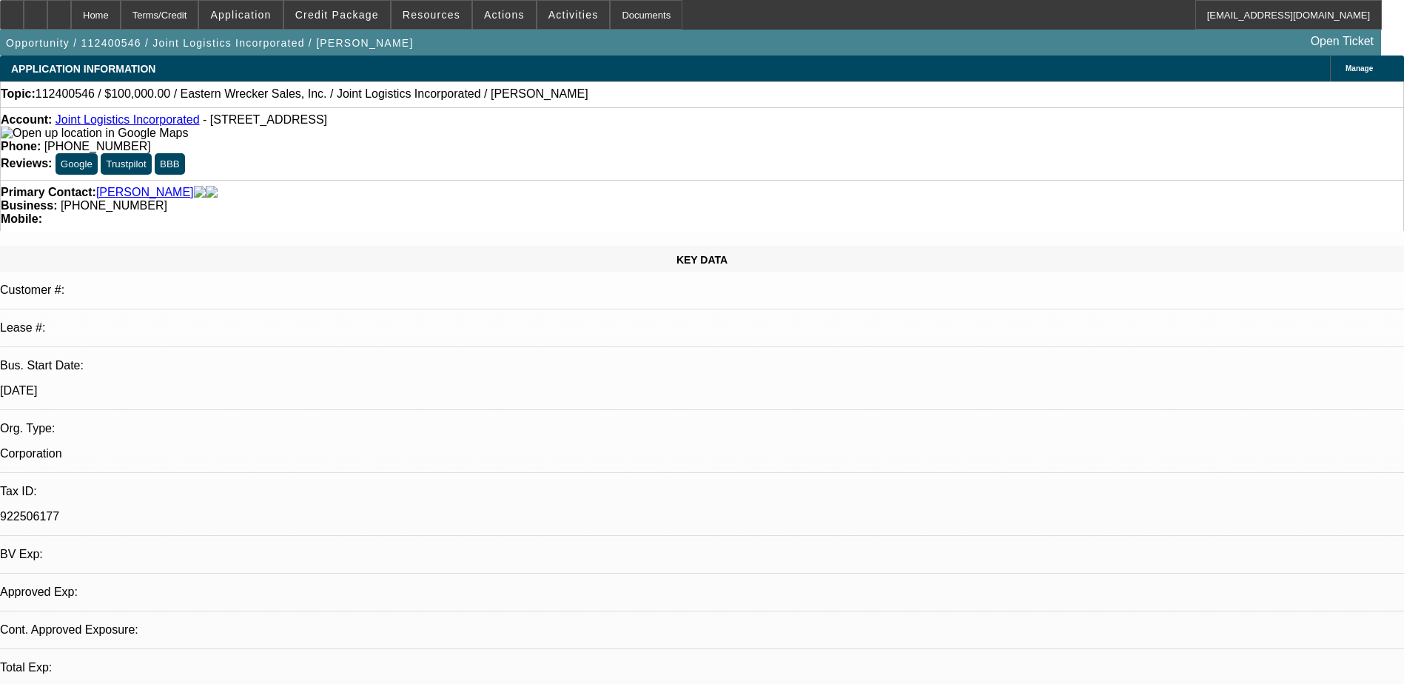
select select "0"
select select "2"
select select "0.1"
select select "4"
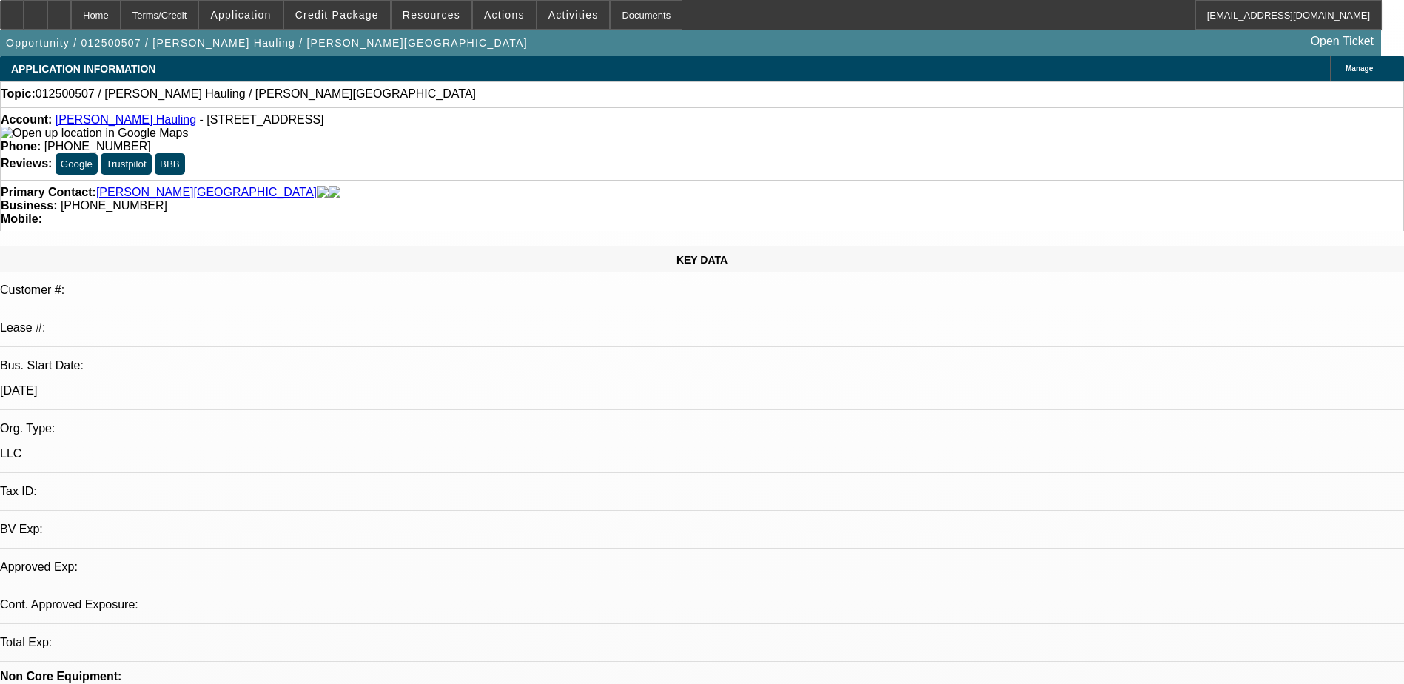
select select "0"
select select "2"
select select "0.1"
select select "4"
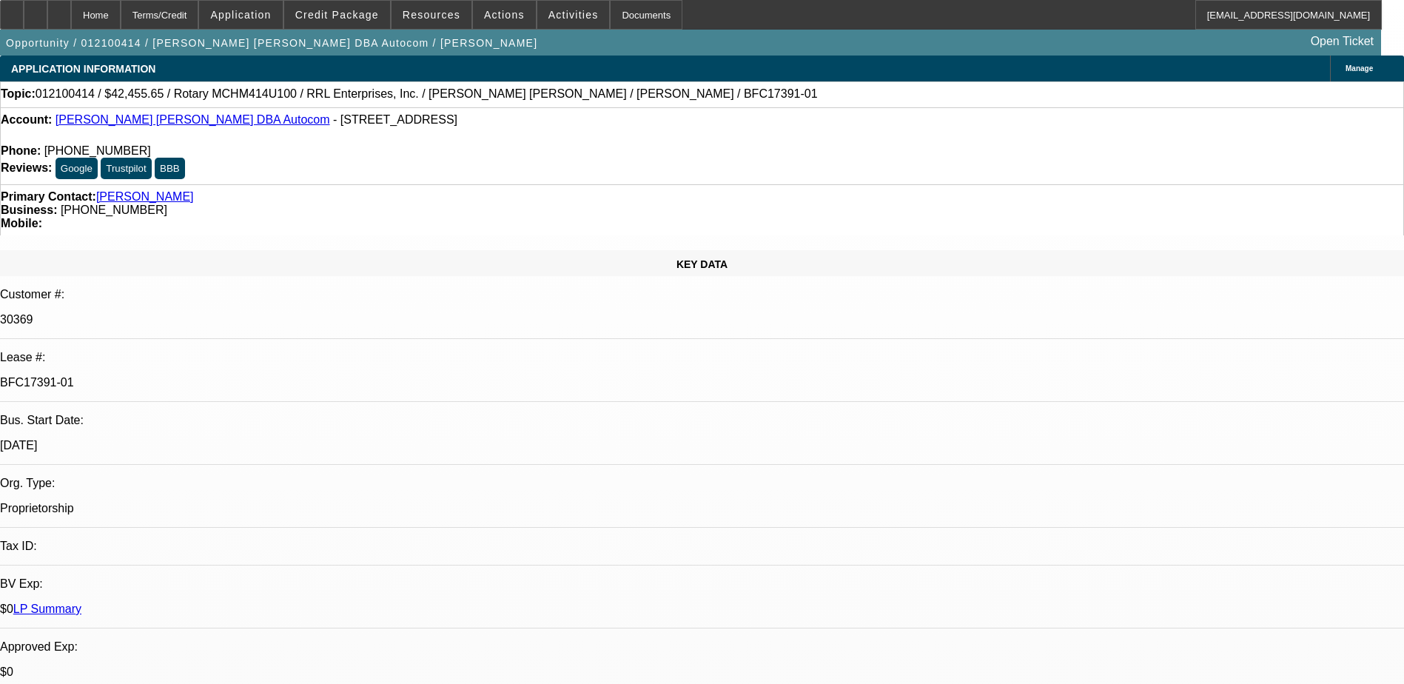
select select "0"
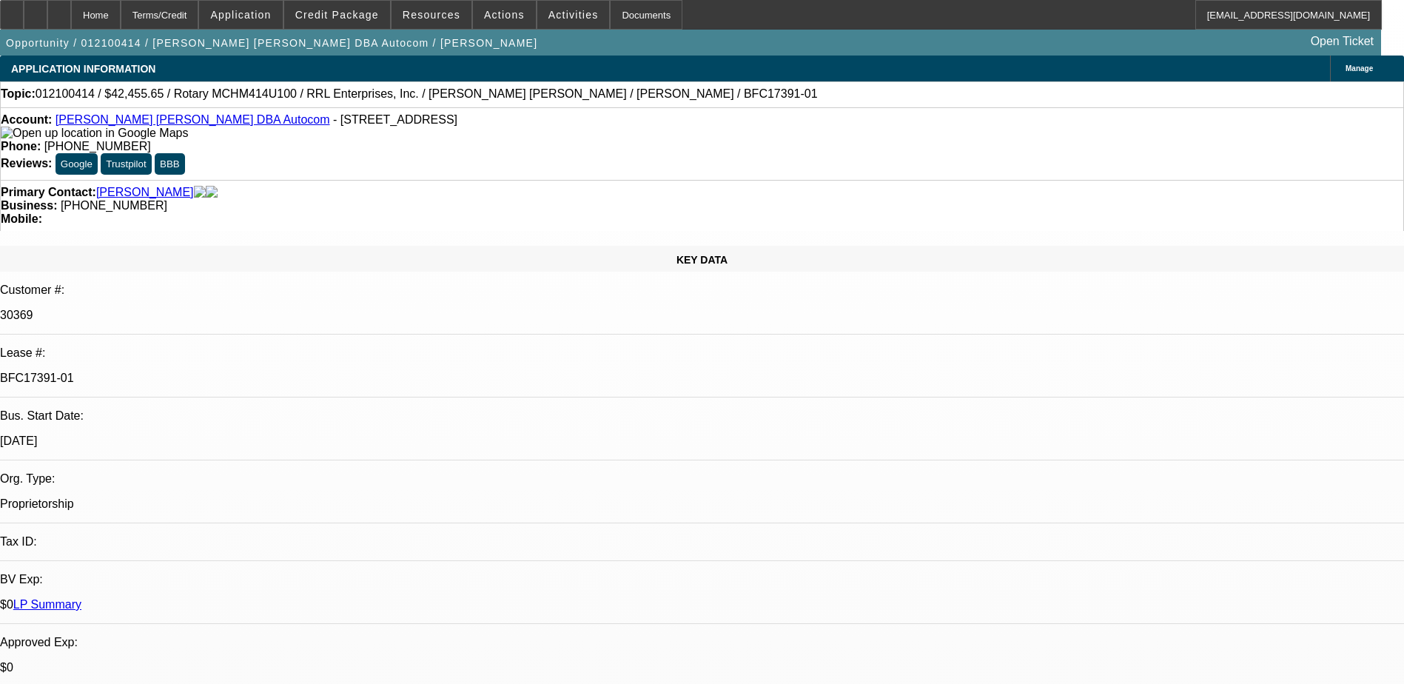
select select "0"
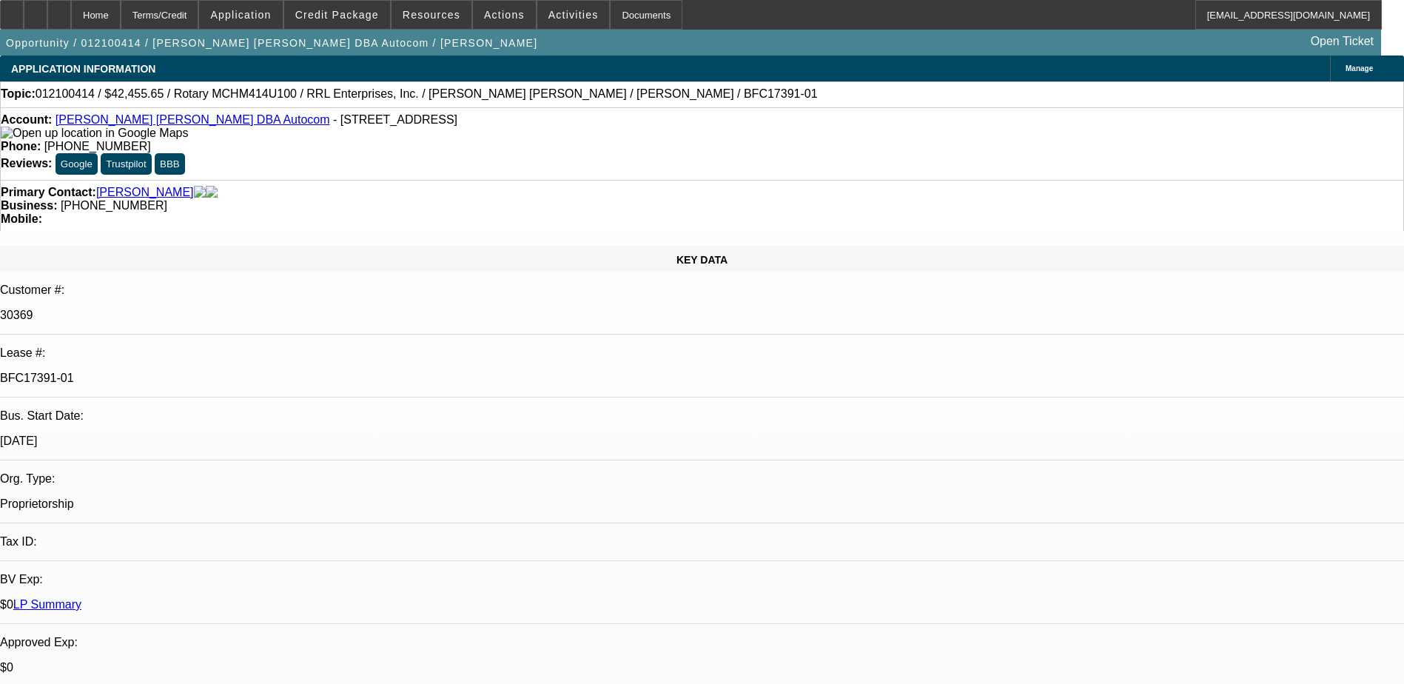
select select "0.1"
select select "0"
select select "0.1"
select select "0"
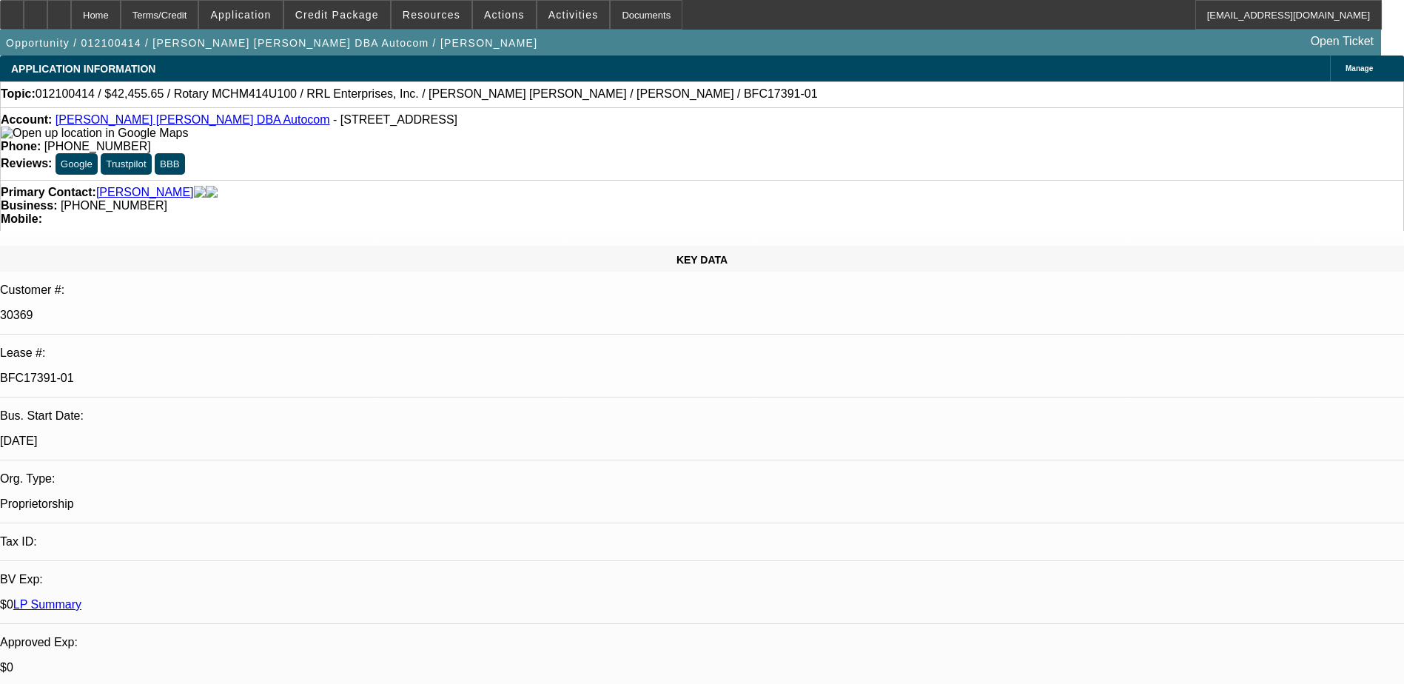
select select "0.1"
select select "1"
select select "6"
select select "1"
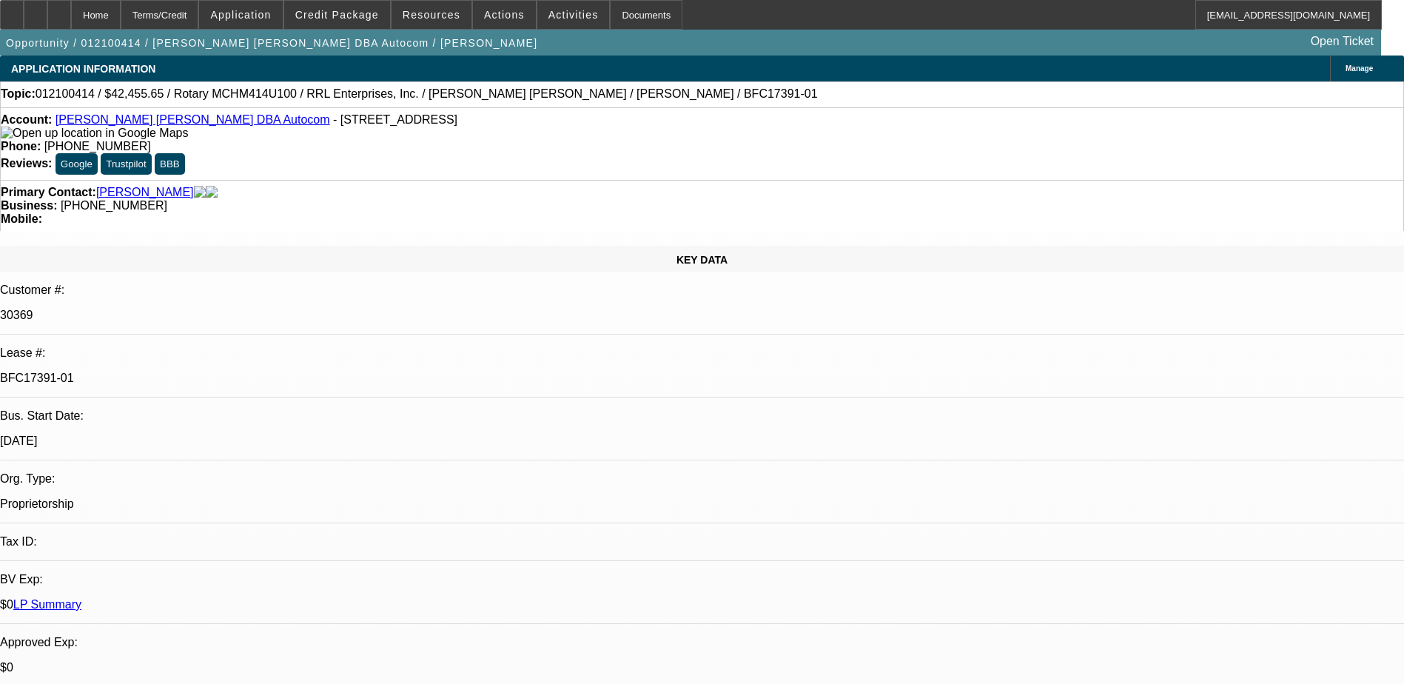
select select "2"
select select "6"
select select "1"
select select "2"
select select "4"
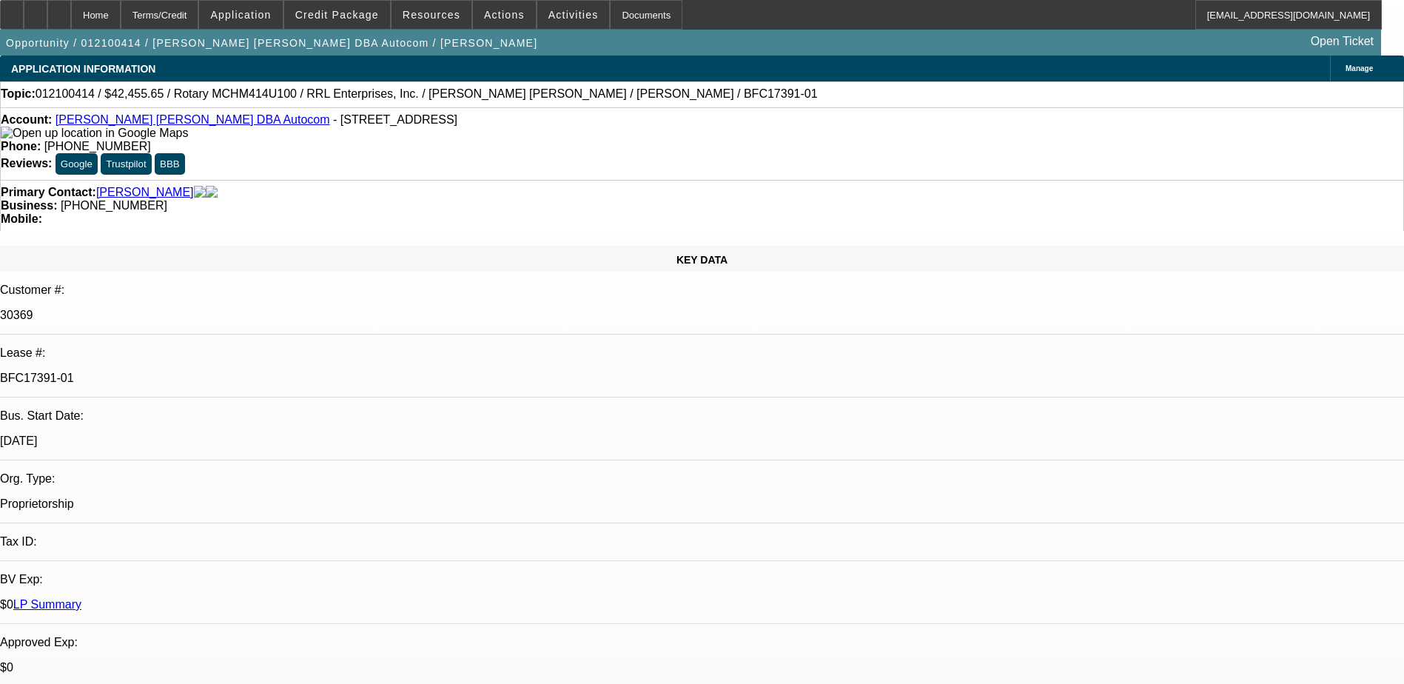
select select "1"
select select "2"
select select "4"
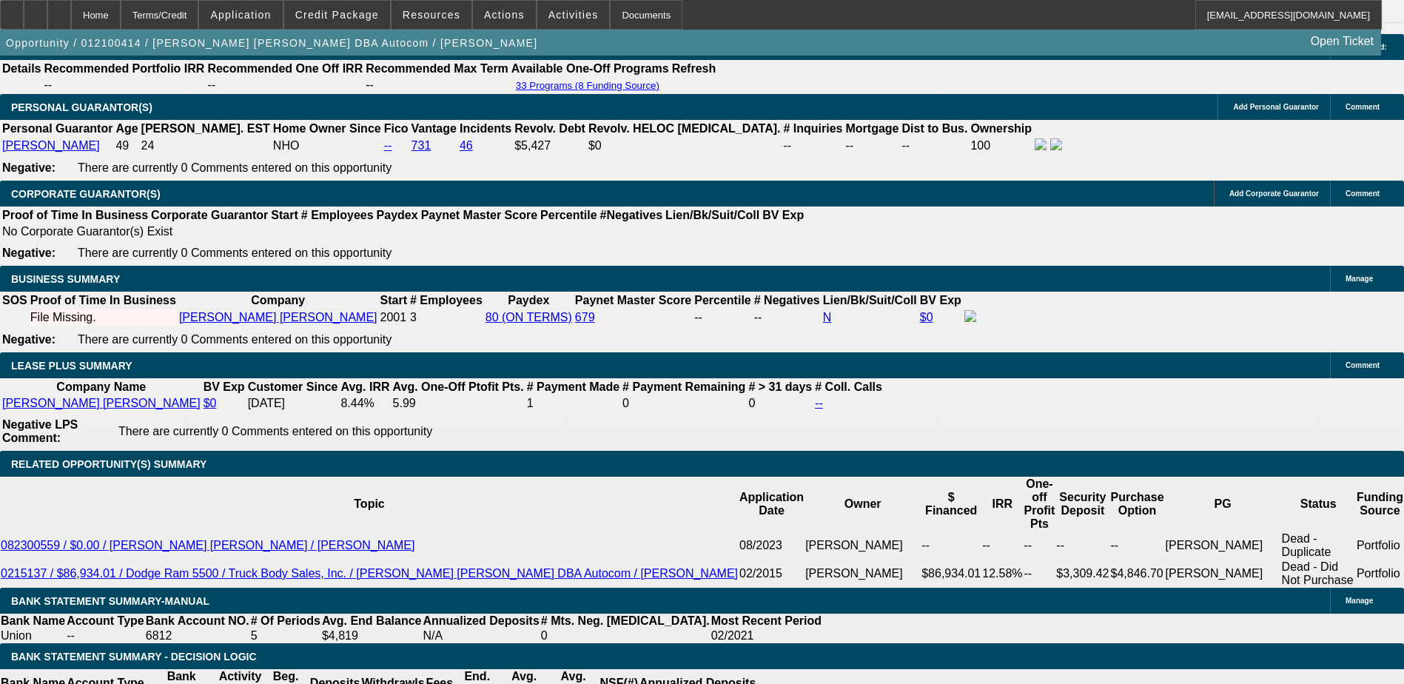
scroll to position [2221, 0]
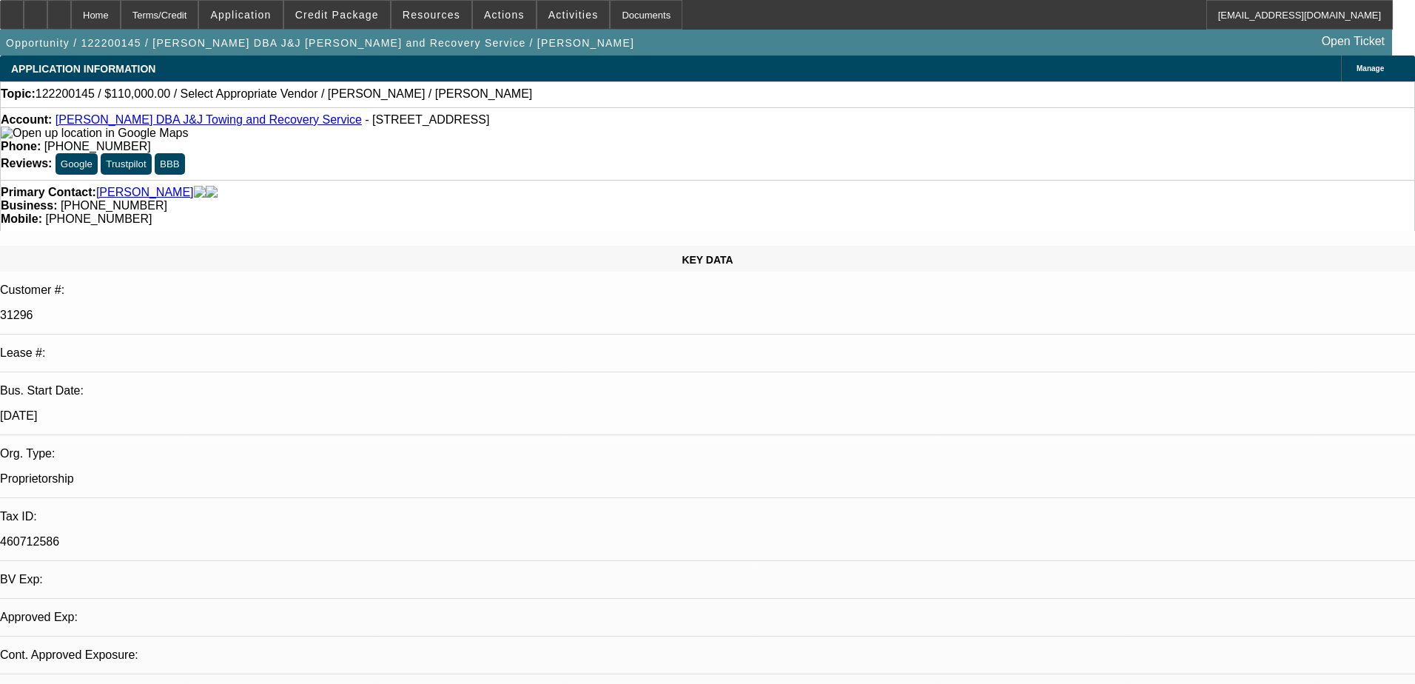
select select "0"
select select "2"
select select "0.1"
select select "4"
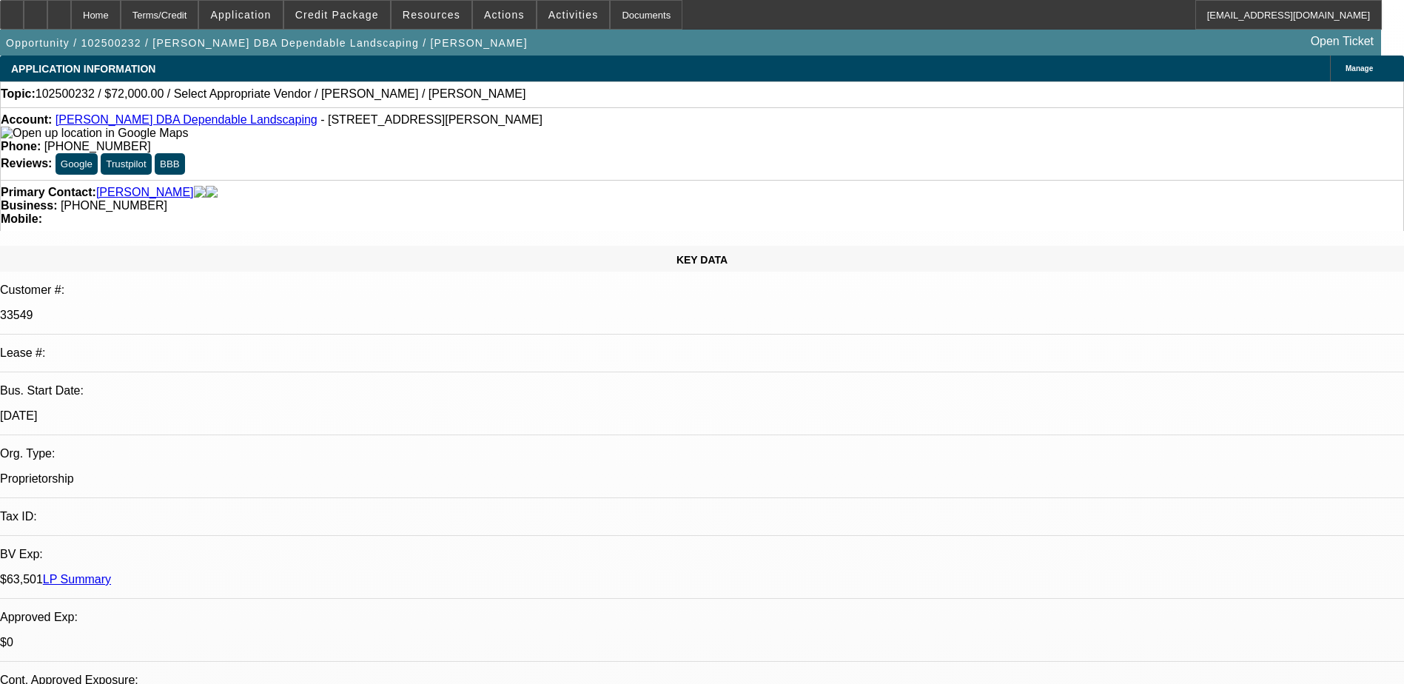
select select "0.1"
select select "2"
select select "0.1"
select select "4"
